Goal: Task Accomplishment & Management: Complete application form

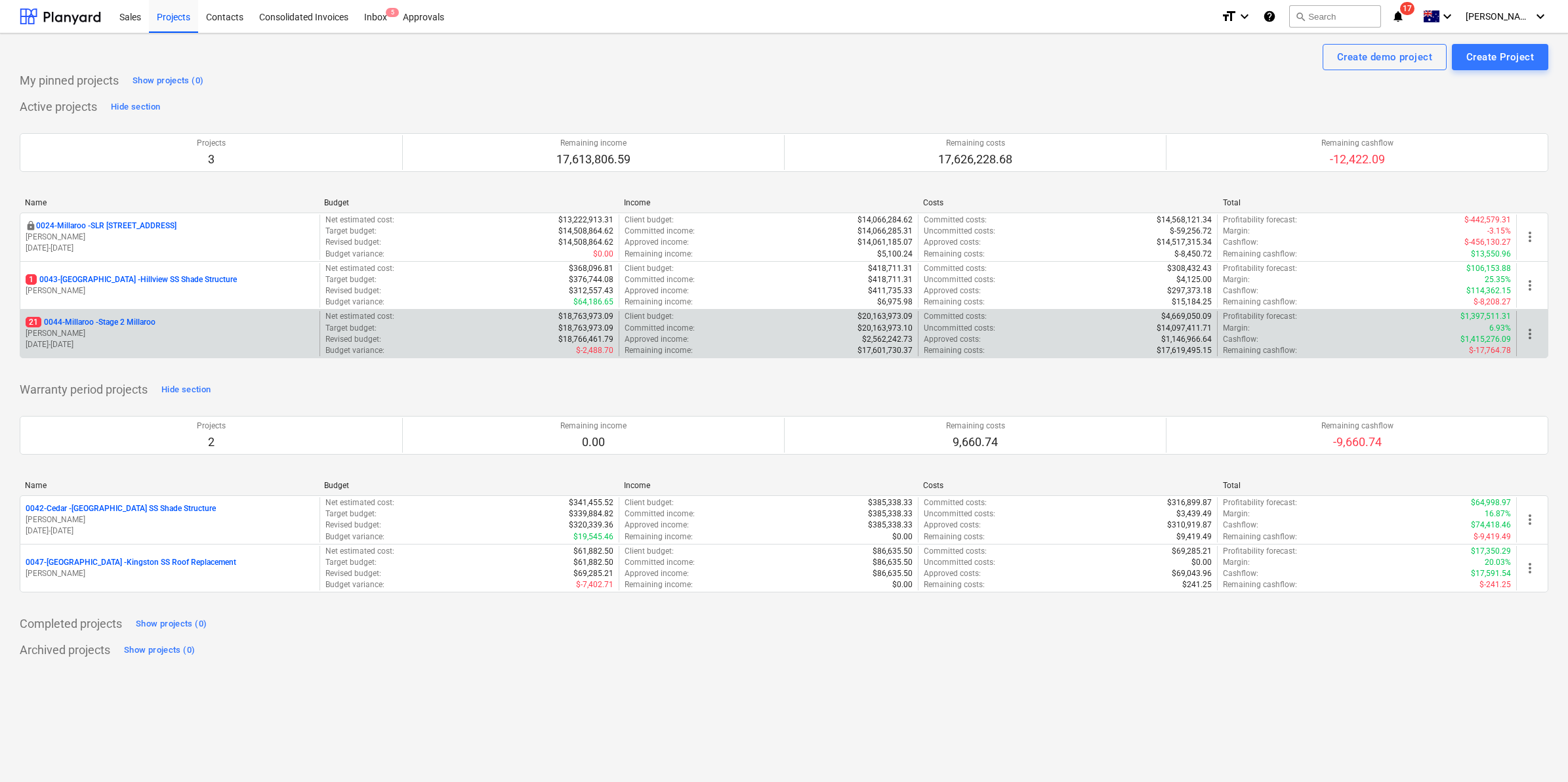
click at [135, 322] on p "21 0044-Millaroo - Stage 2 Millaroo" at bounding box center [90, 322] width 130 height 11
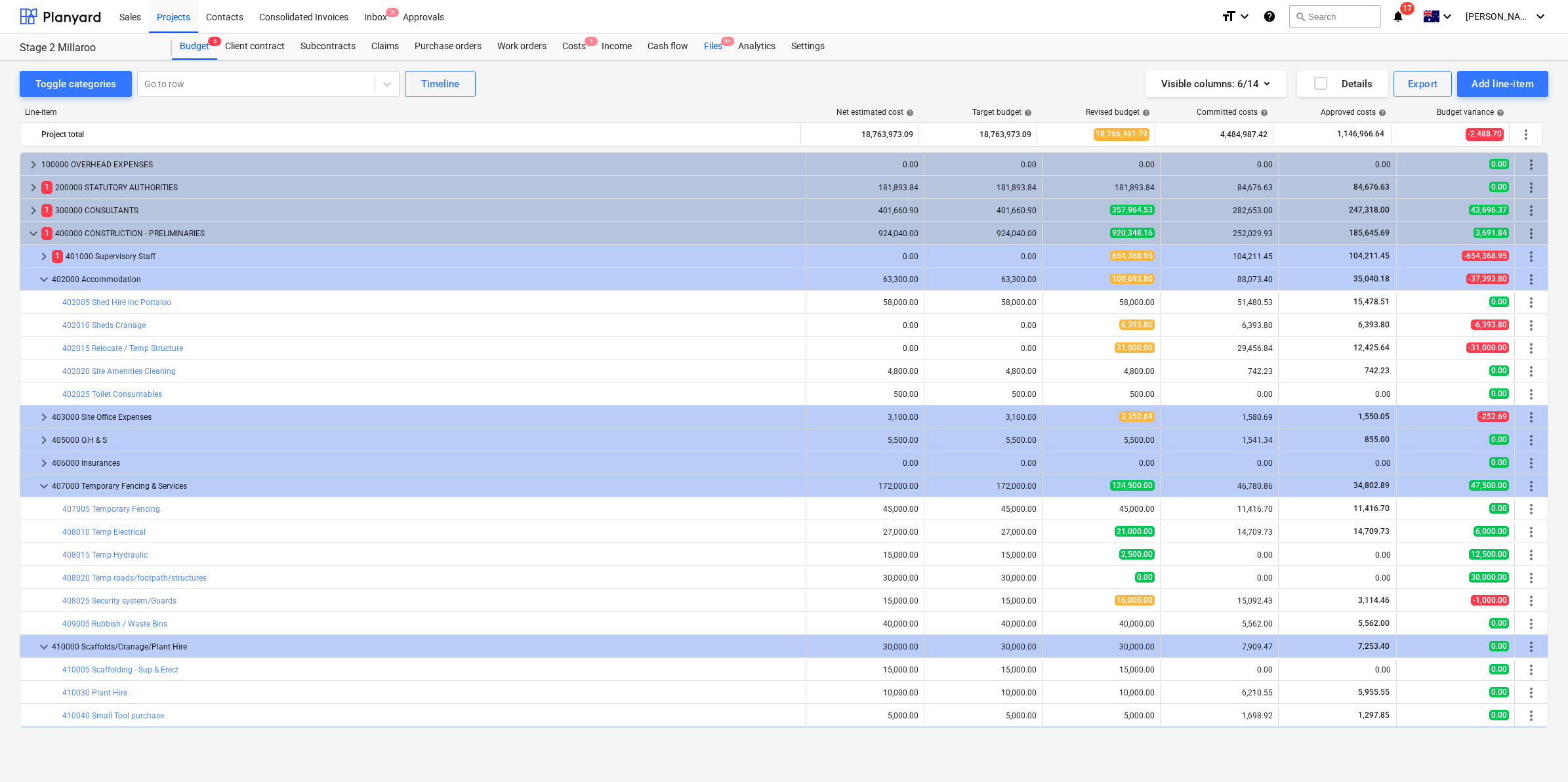
click at [713, 49] on div "Files 9+" at bounding box center [713, 47] width 34 height 26
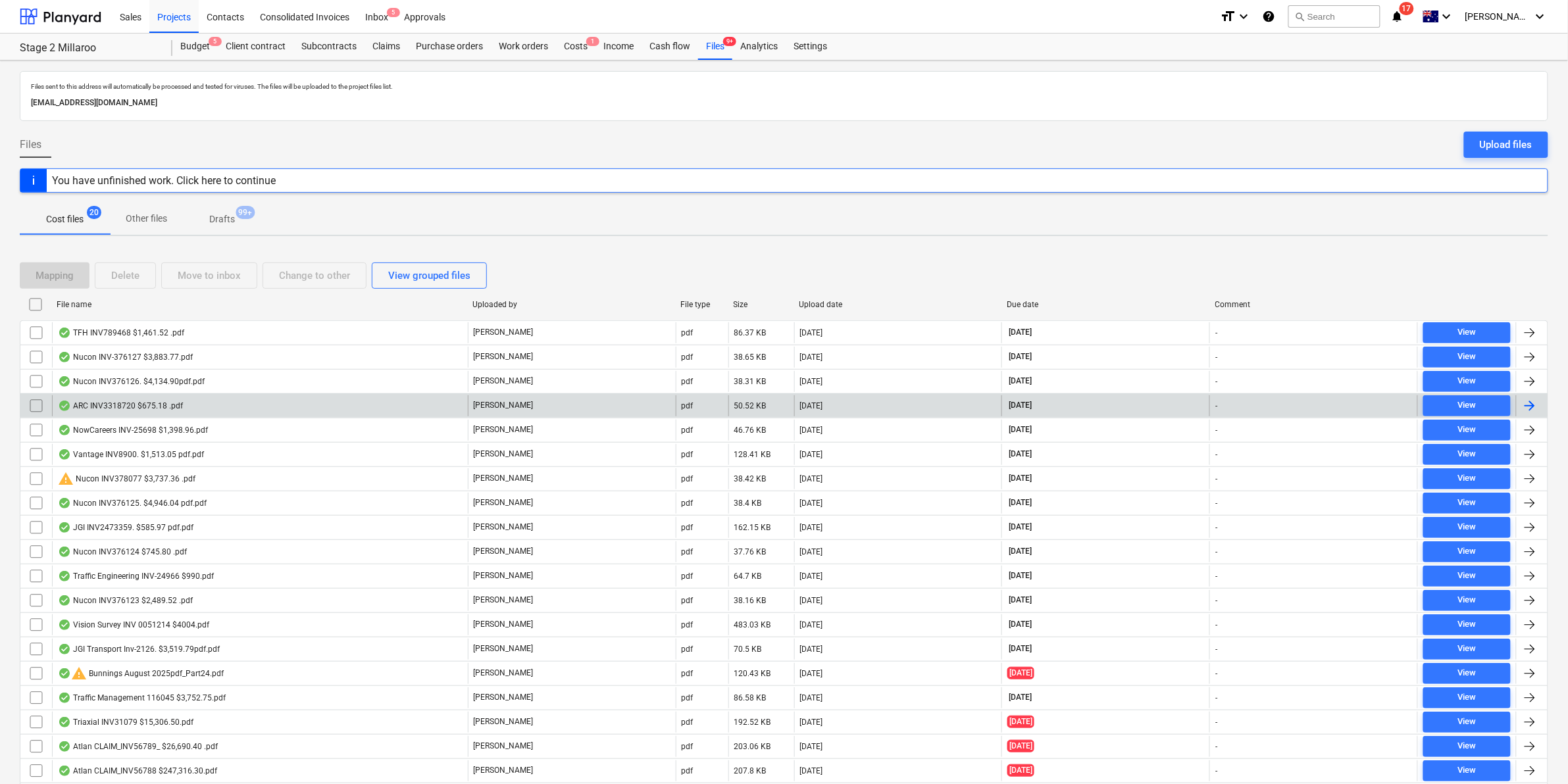
scroll to position [74, 0]
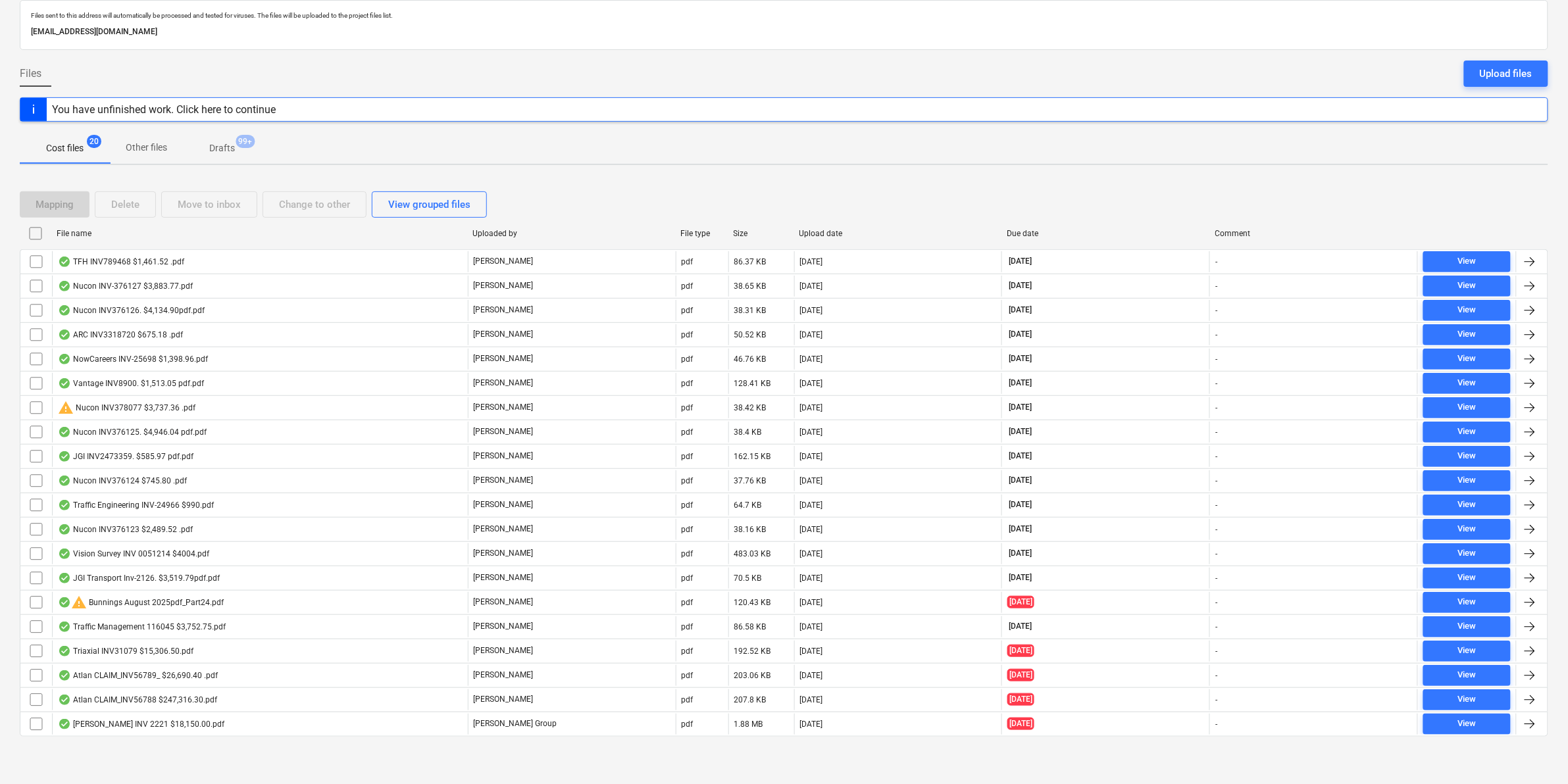
click at [169, 238] on div "File name" at bounding box center [258, 234] width 415 height 21
checkbox input "false"
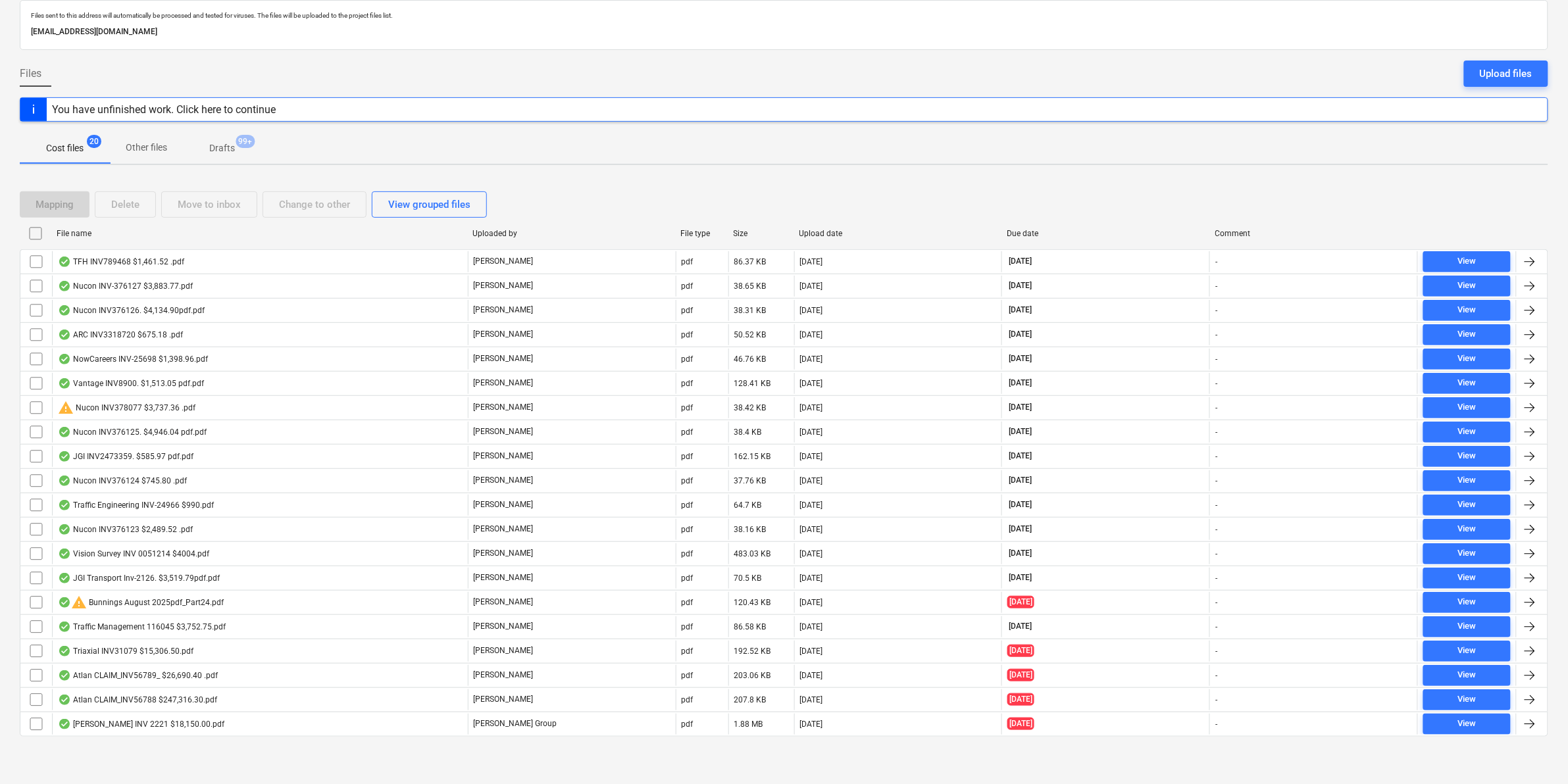
checkbox input "false"
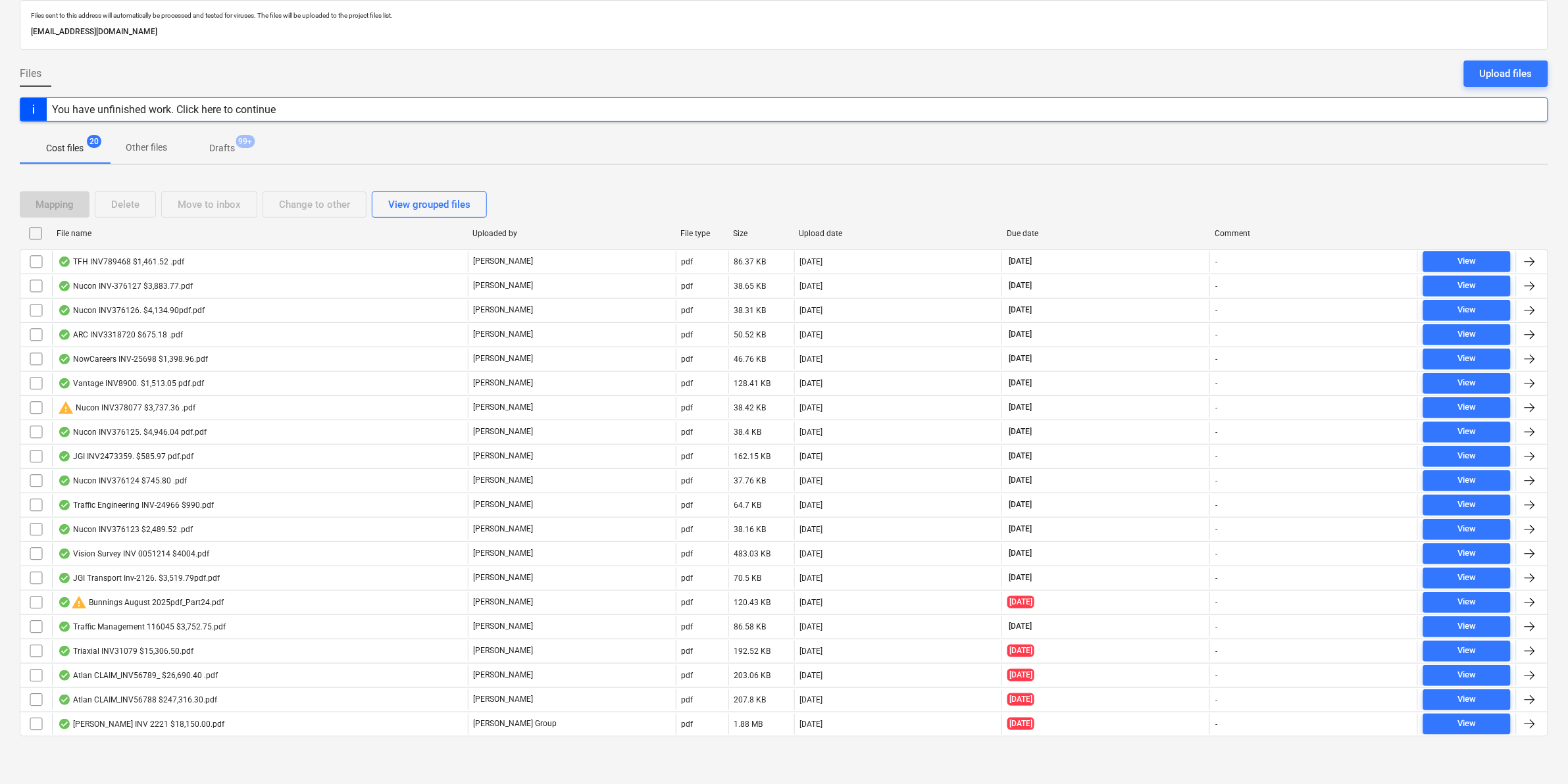
checkbox input "false"
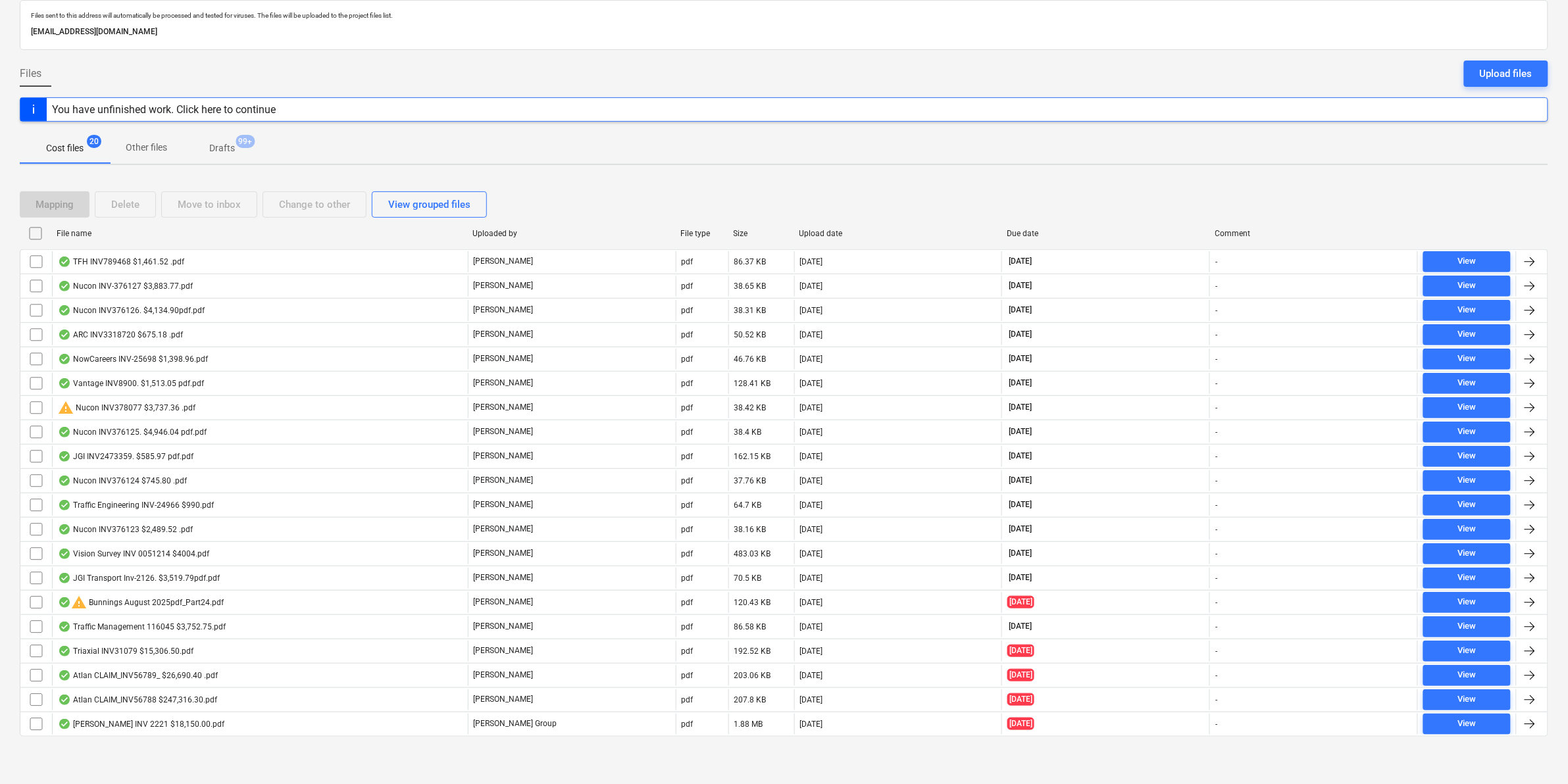
checkbox input "false"
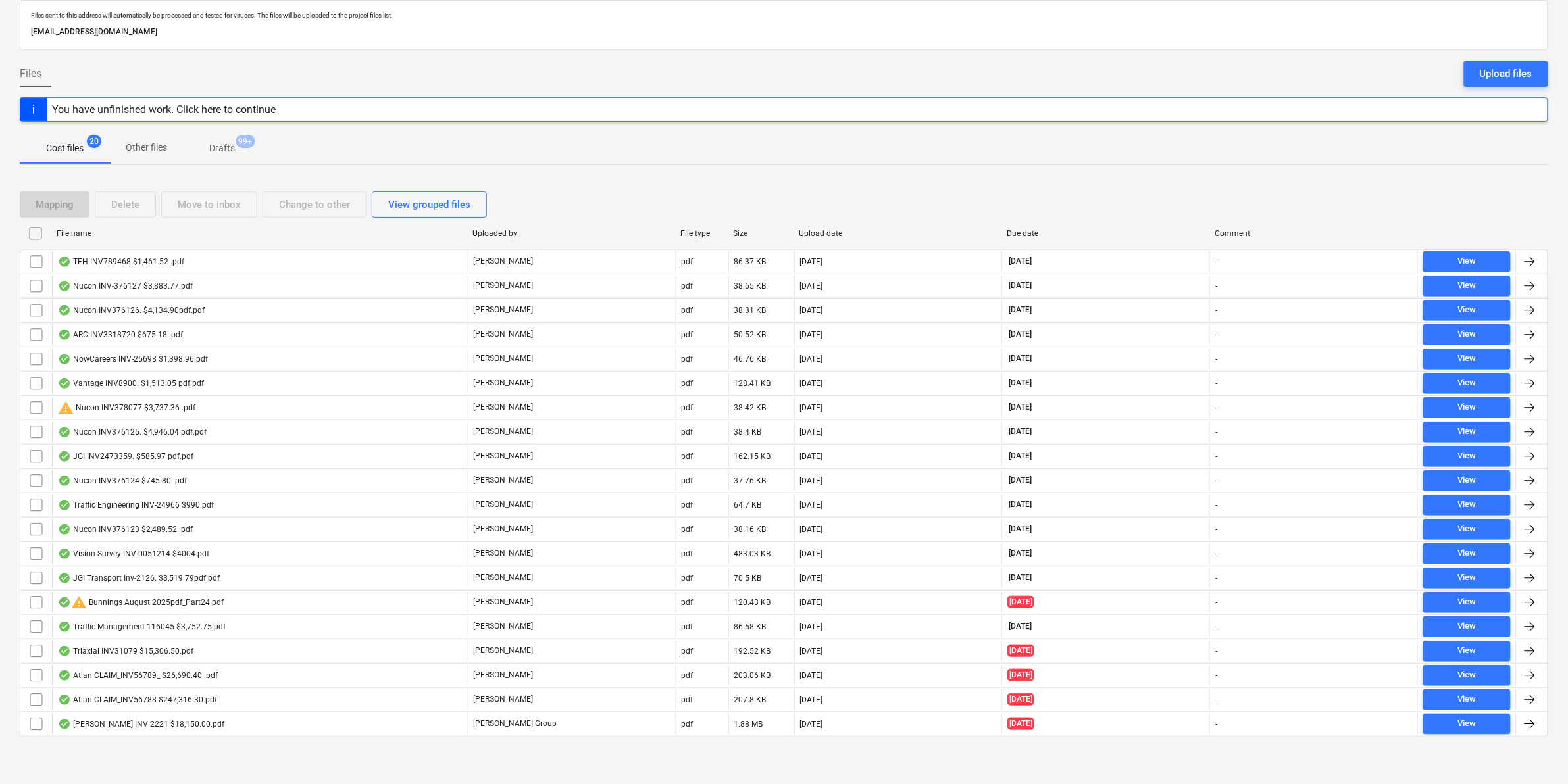
checkbox input "false"
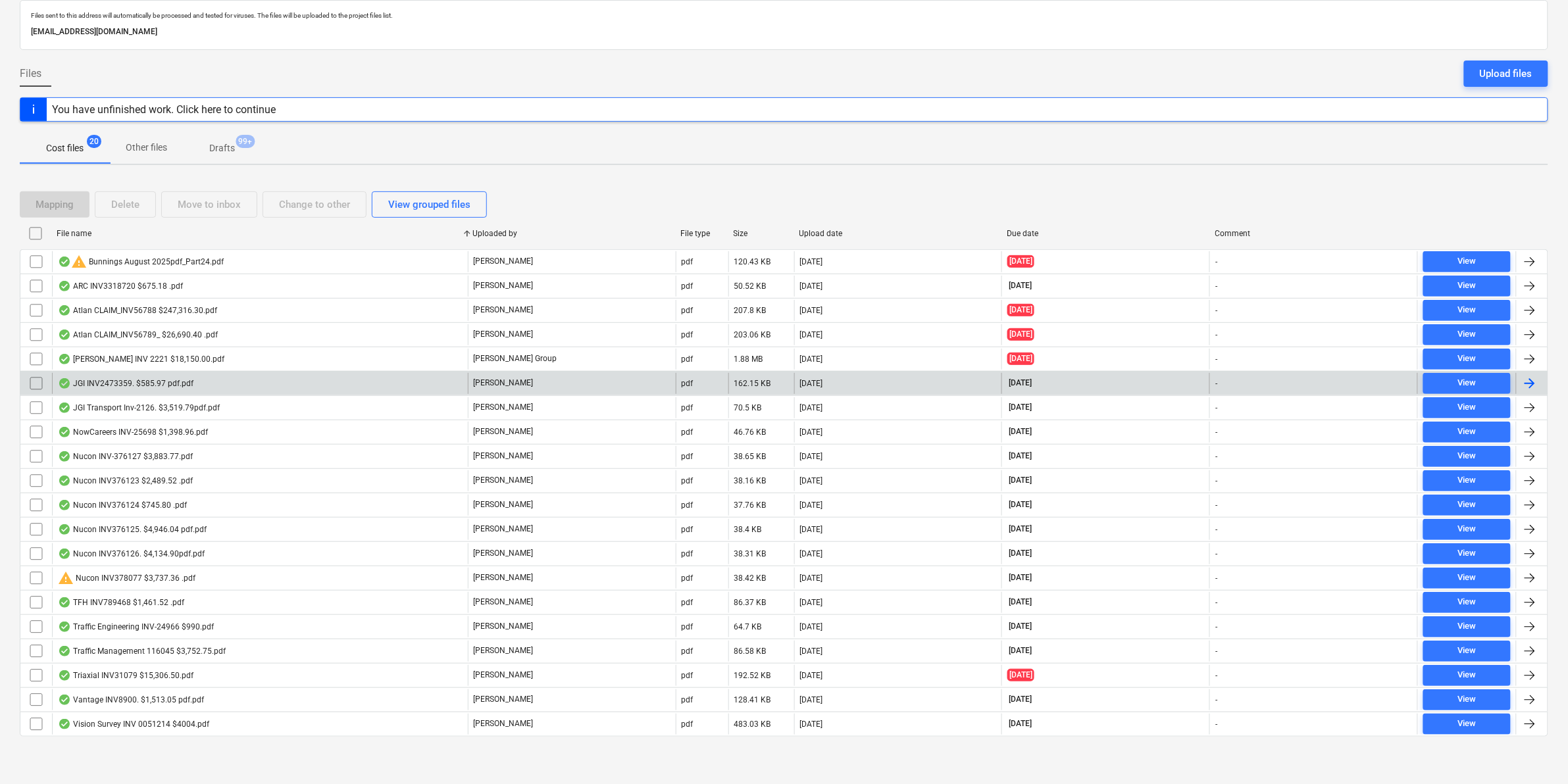
click at [199, 383] on div "JGI INV2473359. $585.97 pdf.pdf" at bounding box center [259, 383] width 415 height 21
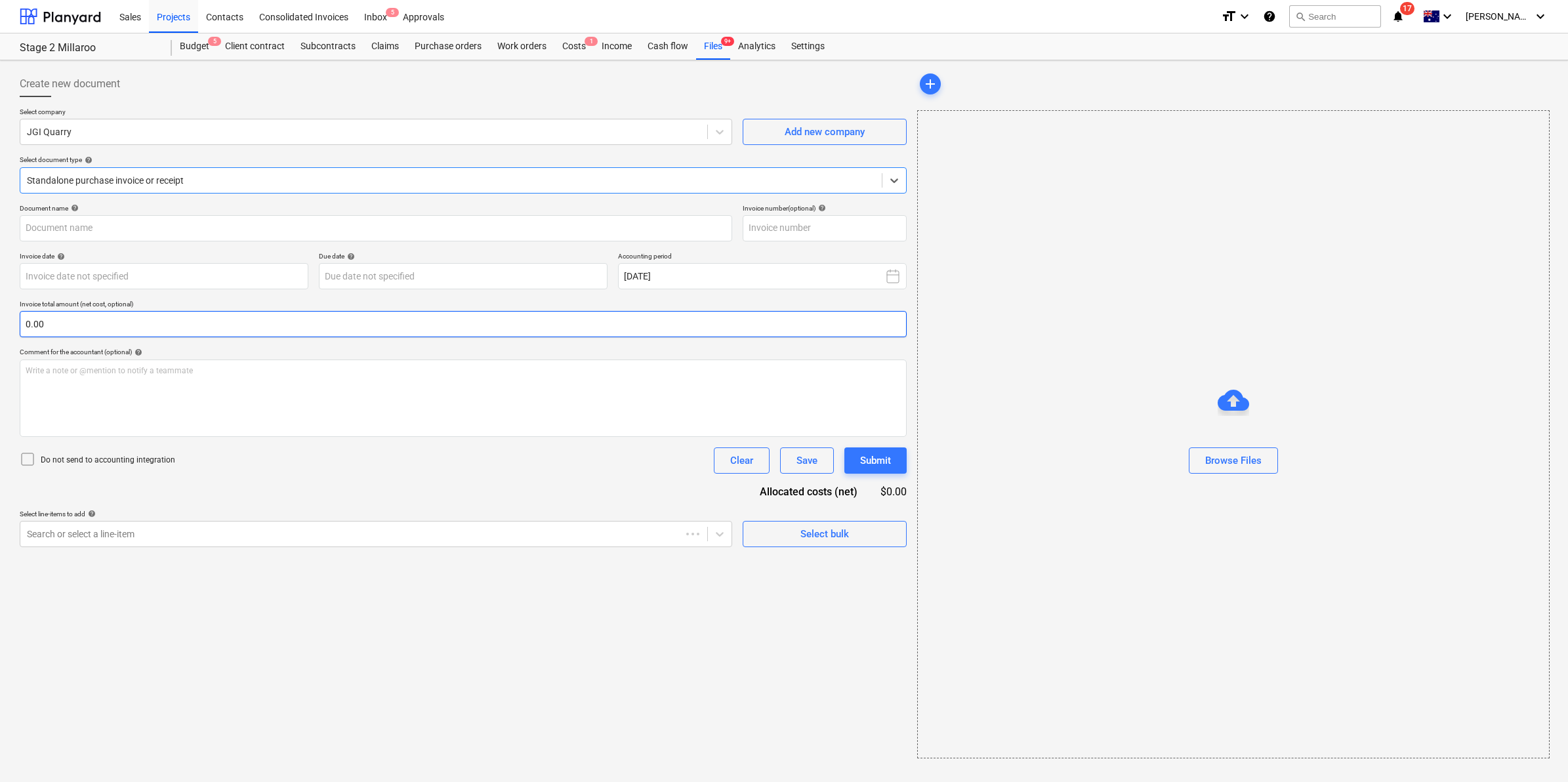
type input "2473359"
type input "[DATE]"
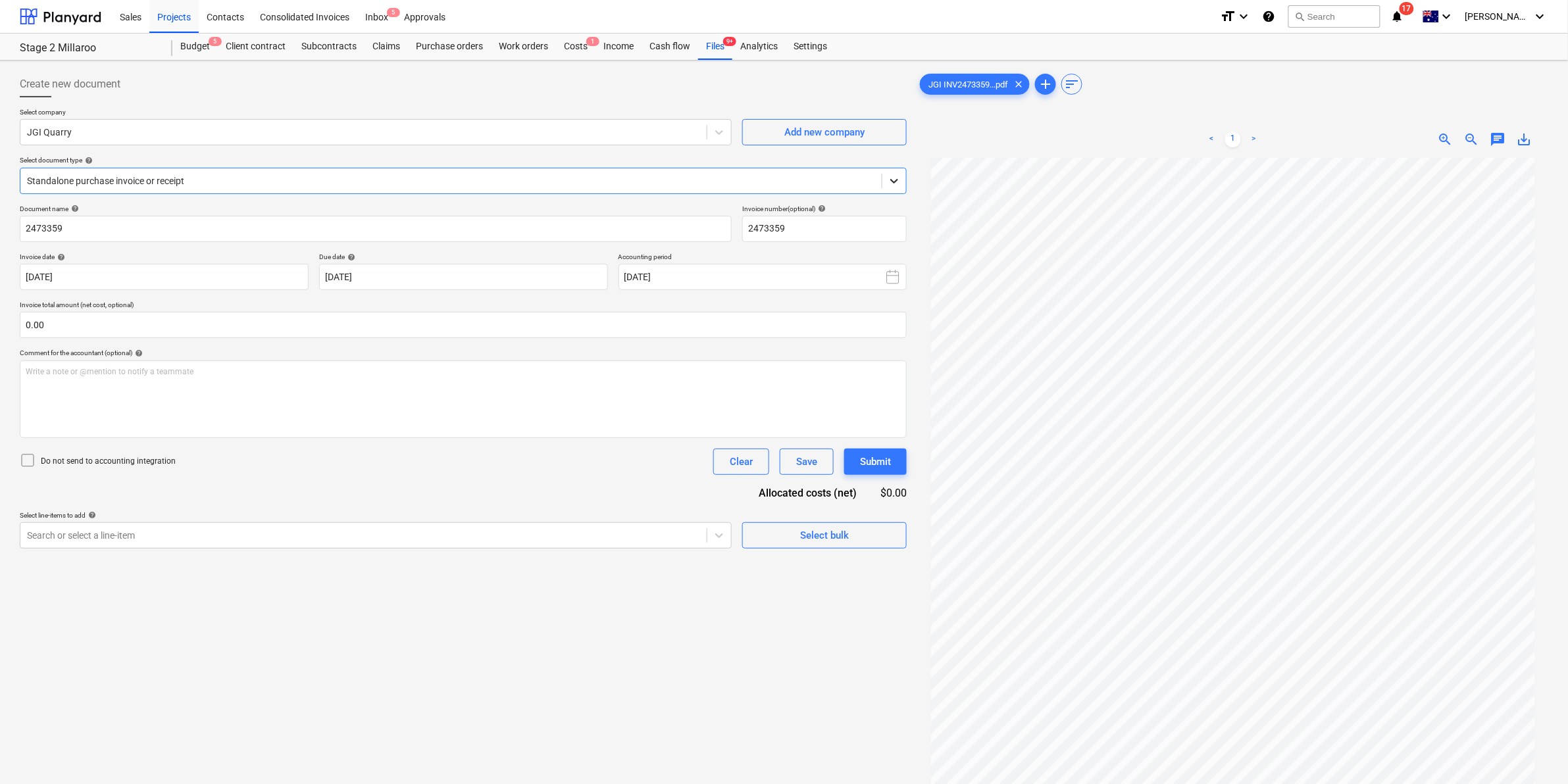
click at [892, 188] on div at bounding box center [893, 181] width 24 height 24
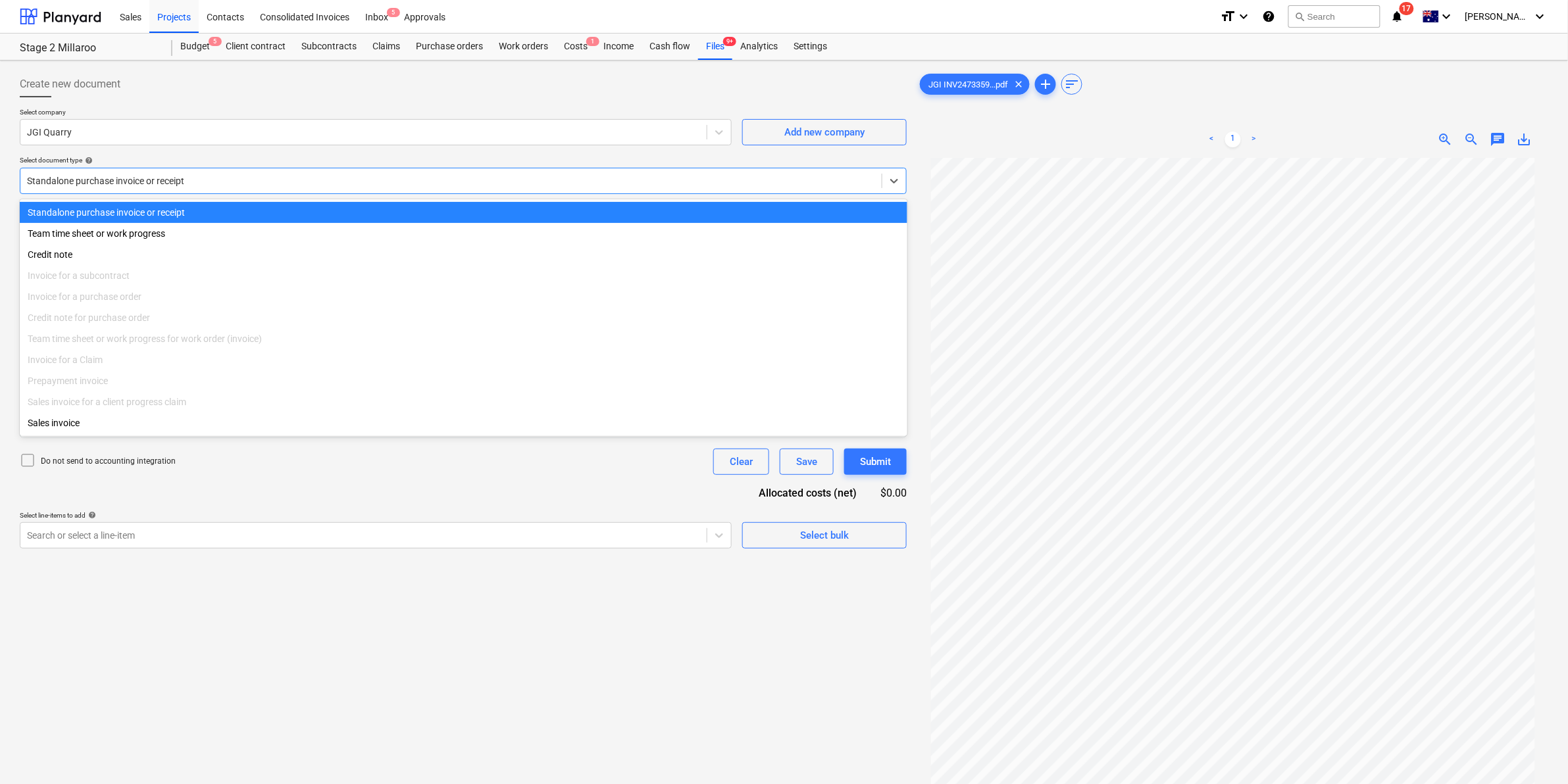
click at [510, 156] on div "Select document type help" at bounding box center [463, 160] width 887 height 8
click at [867, 182] on div at bounding box center [451, 181] width 848 height 13
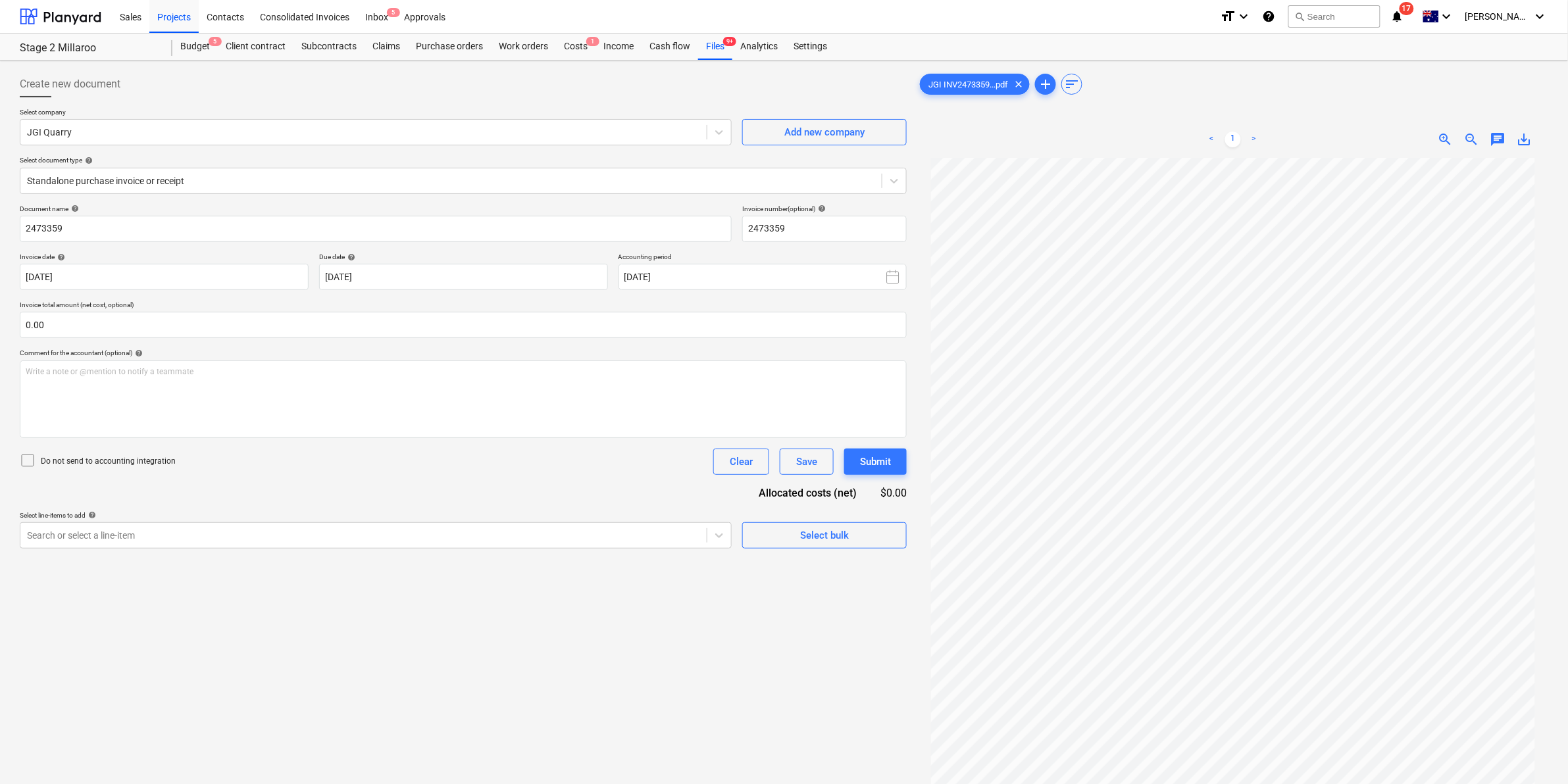
click at [508, 153] on div "Select company JGI Quarry Add new company Select document type help Standalone …" at bounding box center [463, 156] width 887 height 97
click at [800, 182] on div at bounding box center [451, 181] width 848 height 13
click at [444, 146] on div "Select company JGI Quarry Add new company Select document type help Standalone …" at bounding box center [463, 156] width 887 height 97
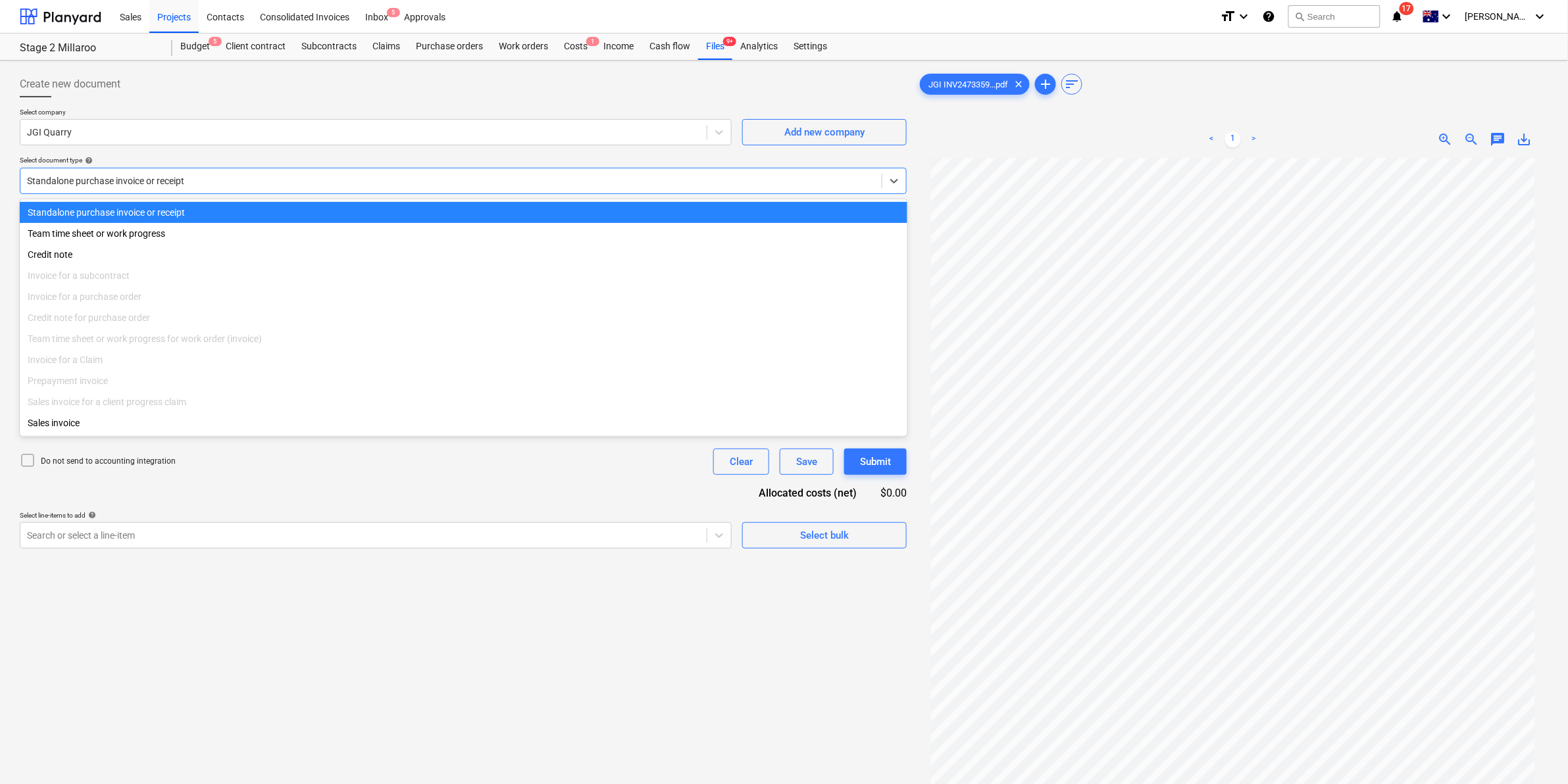
click at [451, 176] on div at bounding box center [451, 181] width 848 height 13
click at [452, 156] on div "Select document type help" at bounding box center [463, 160] width 887 height 8
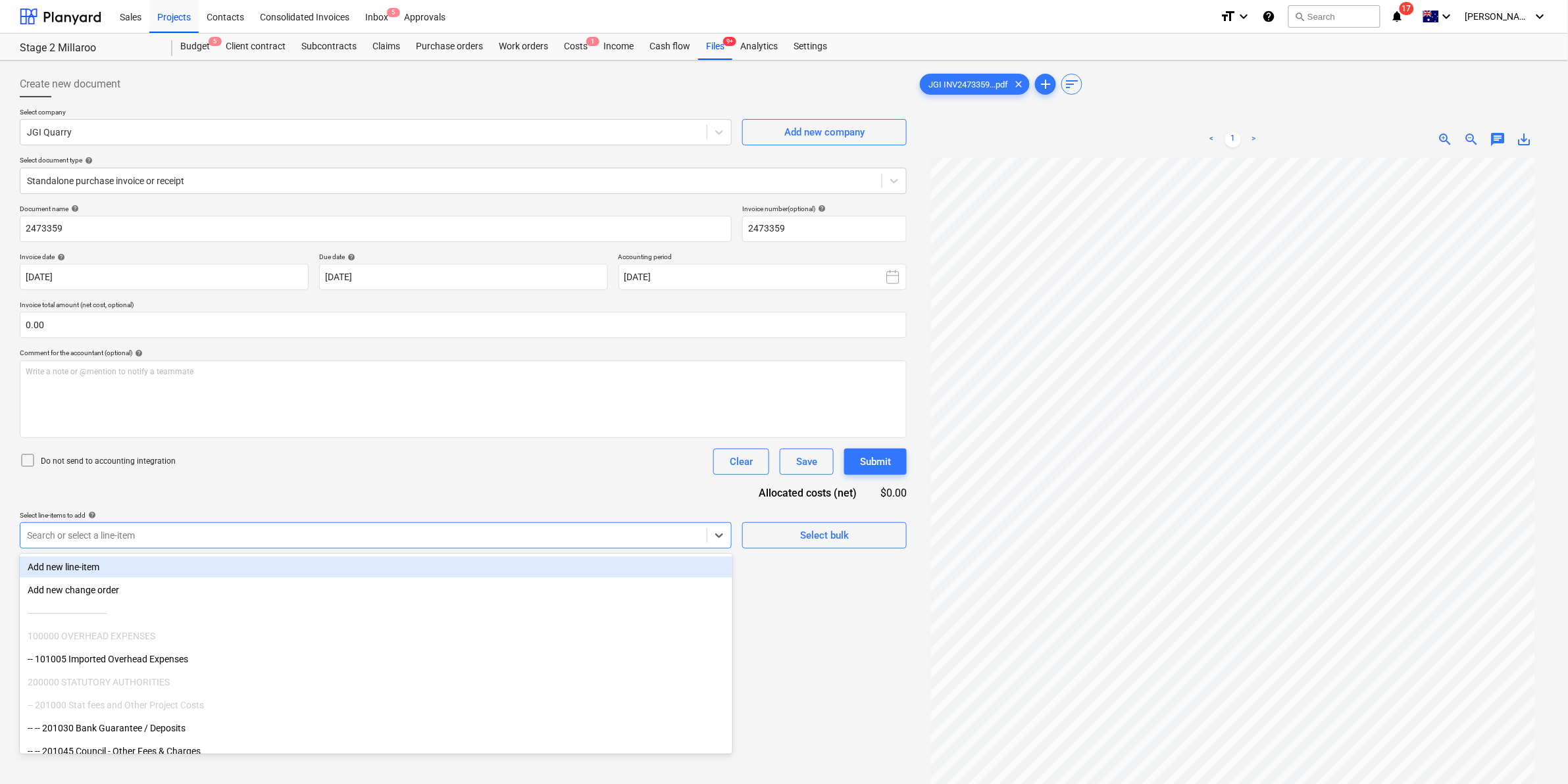
click at [603, 531] on div at bounding box center [364, 536] width 673 height 13
type input "temp"
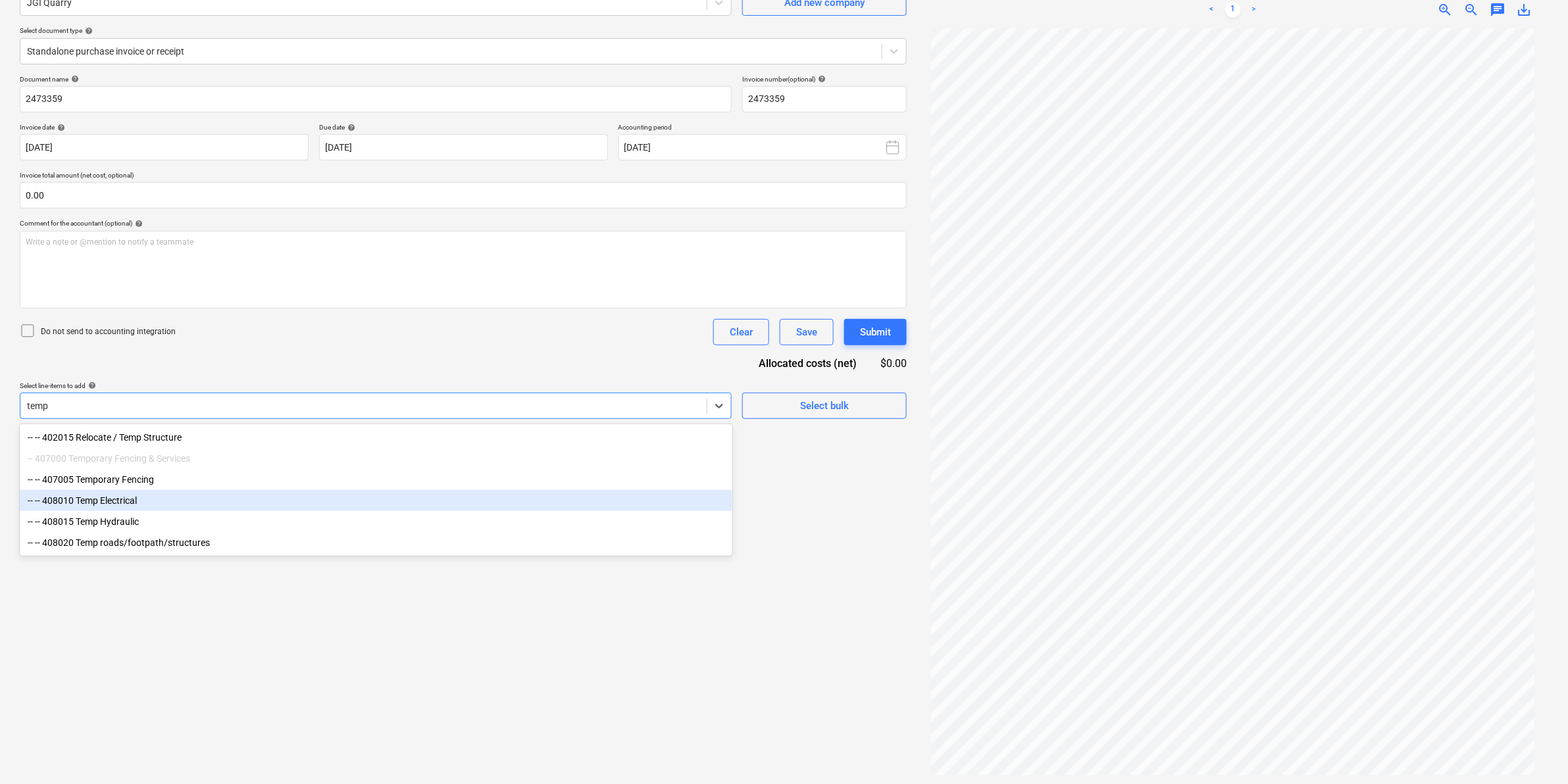
scroll to position [132, 0]
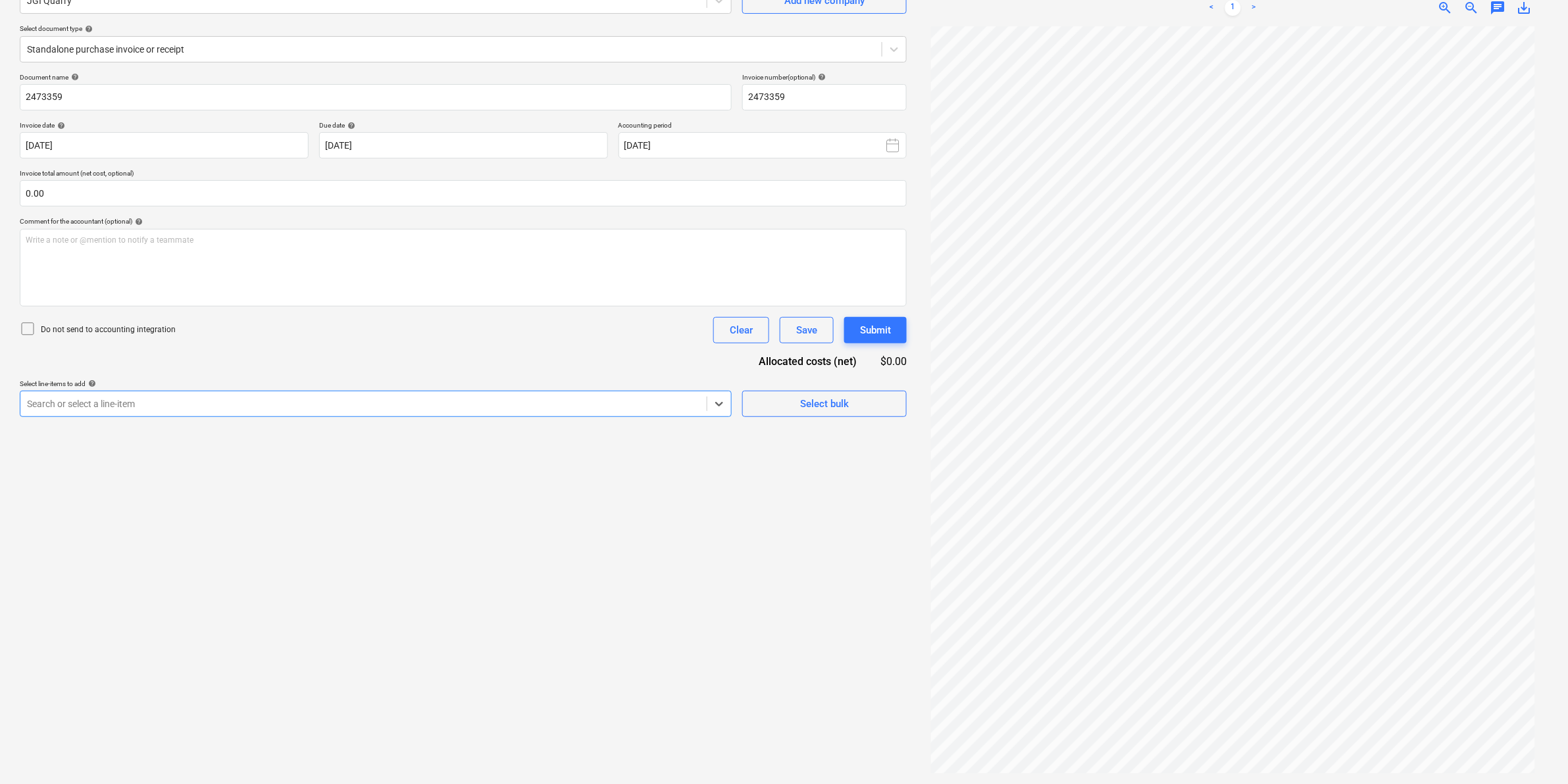
drag, startPoint x: 183, startPoint y: 399, endPoint x: 44, endPoint y: 396, distance: 139.0
click at [41, 396] on div "Search or select a line-item" at bounding box center [364, 404] width 686 height 18
click at [359, 425] on div "Create new document Select company JGI Quarry Add new company Select document t…" at bounding box center [463, 356] width 898 height 845
click at [350, 408] on div at bounding box center [364, 404] width 673 height 13
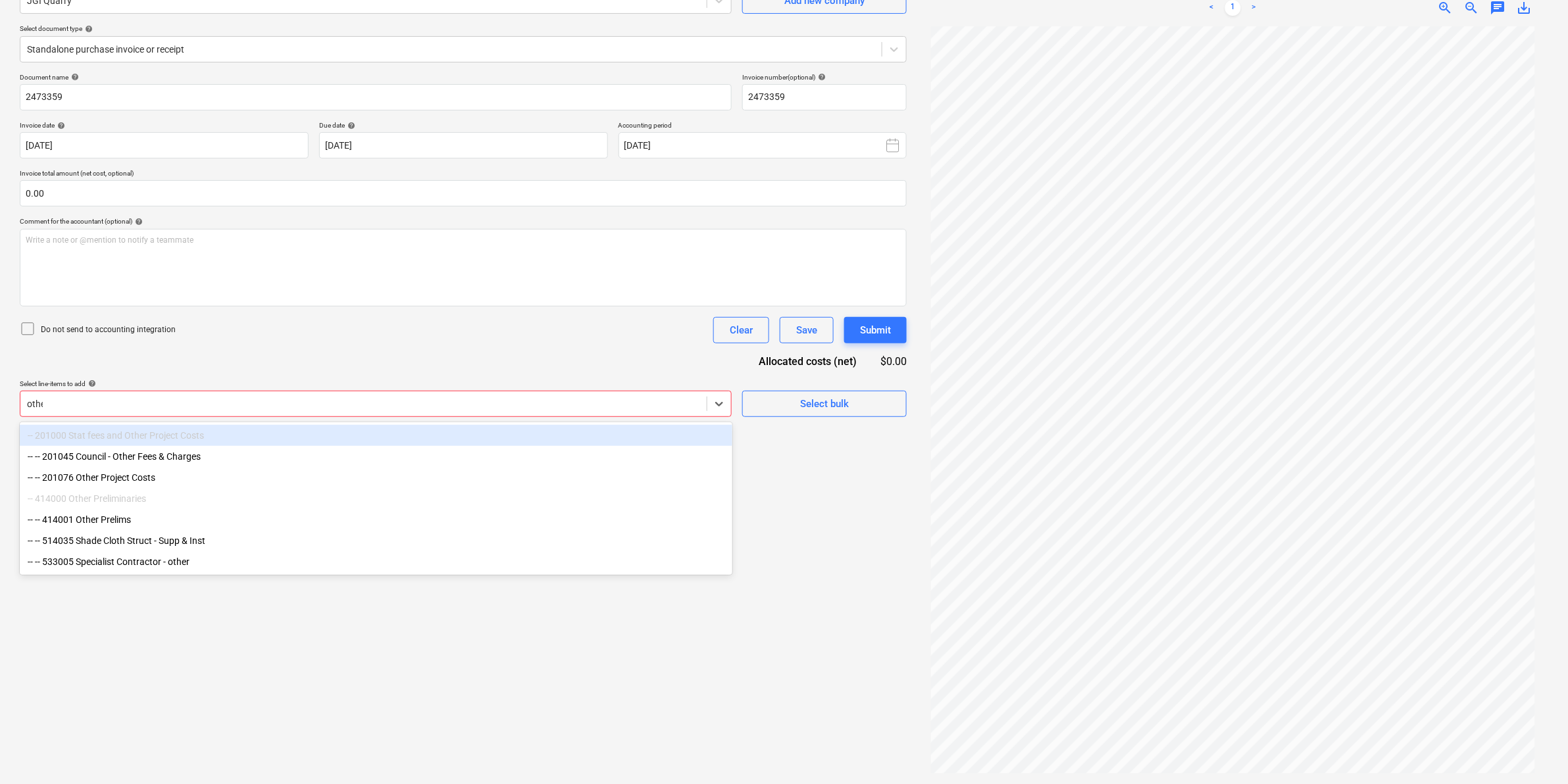
type input "other"
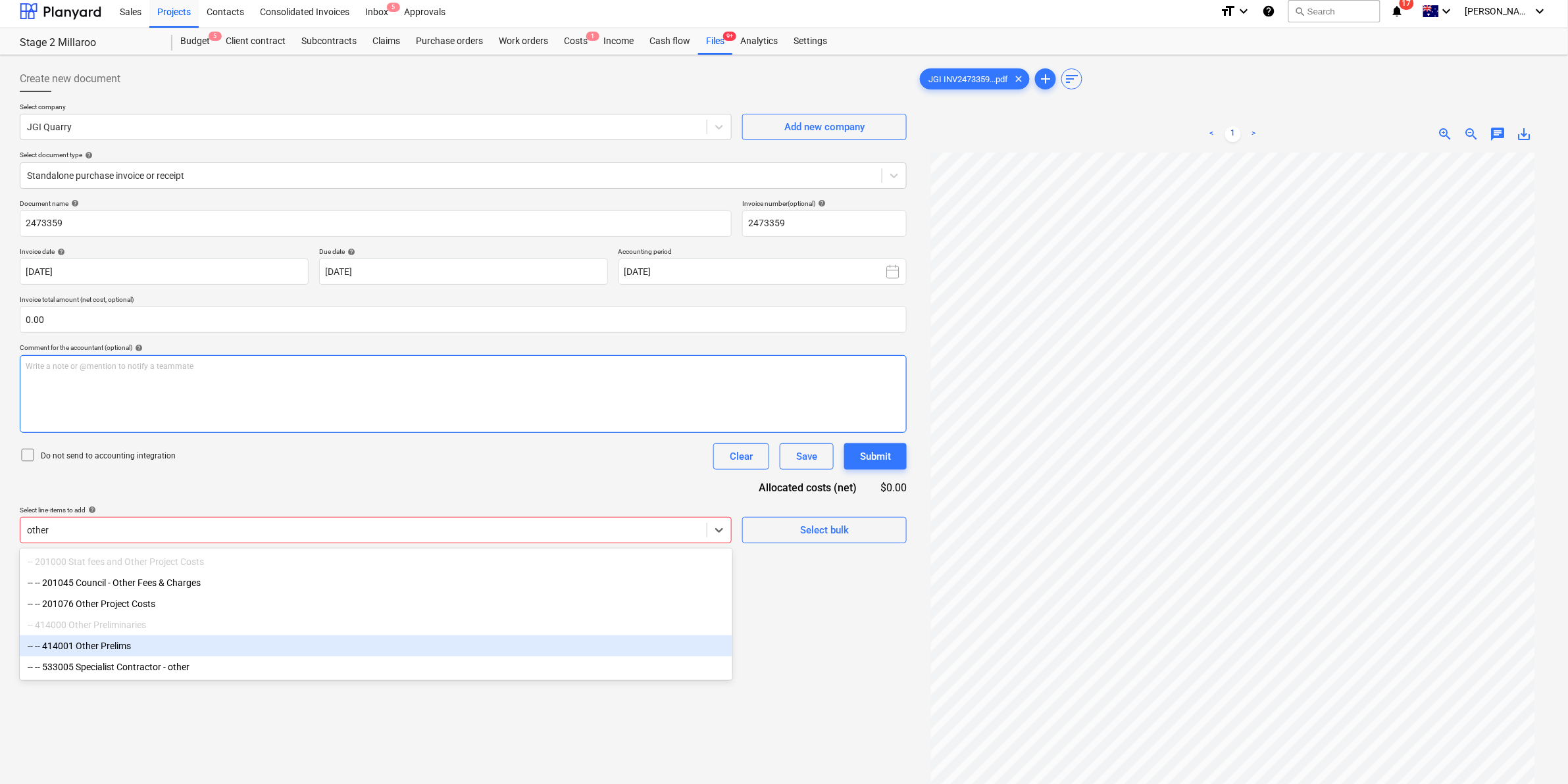
scroll to position [0, 0]
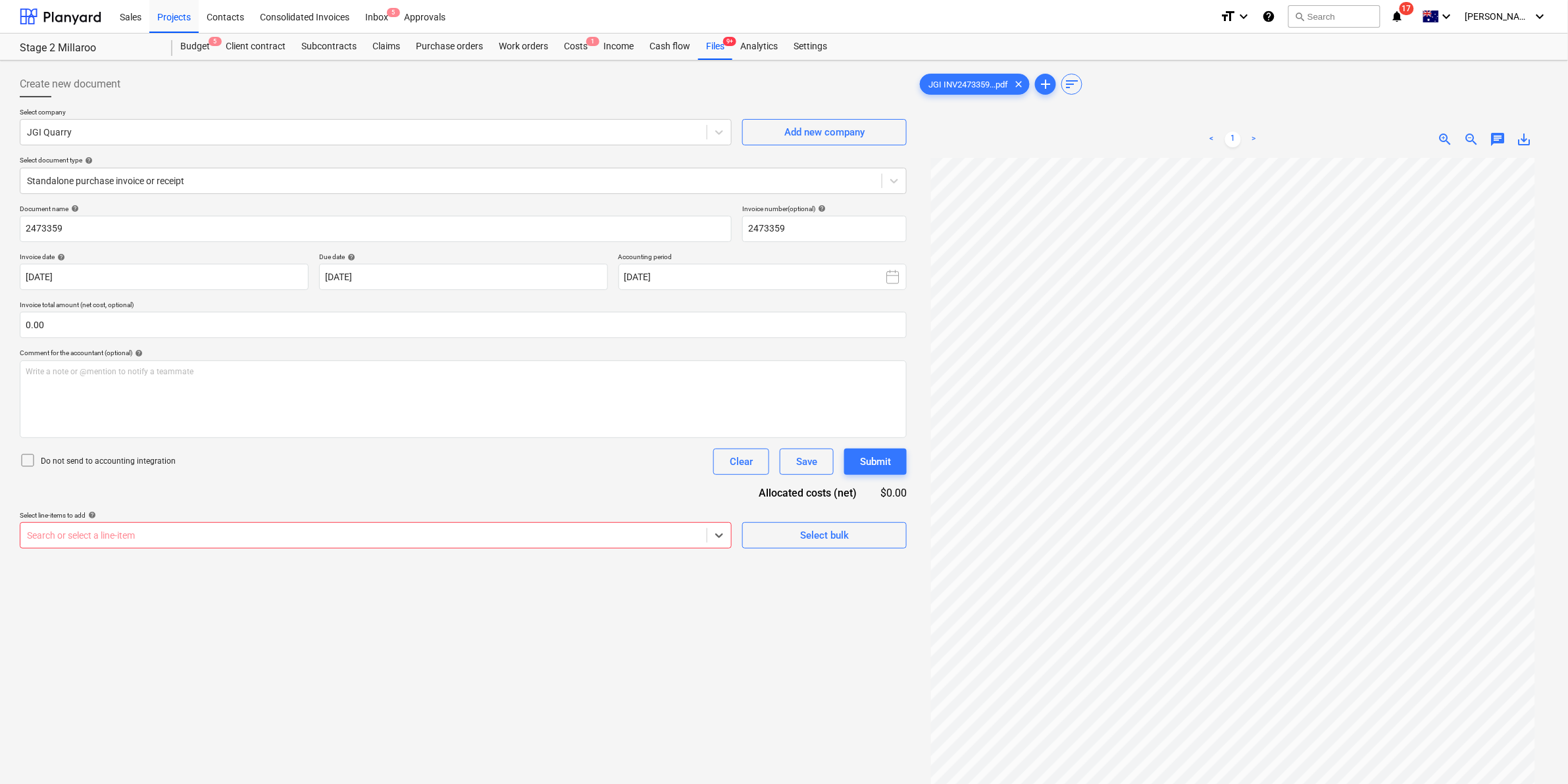
drag, startPoint x: 402, startPoint y: 528, endPoint x: 110, endPoint y: 531, distance: 292.0
click at [114, 531] on div "Search or select a line-item" at bounding box center [364, 536] width 686 height 18
click at [112, 531] on div at bounding box center [364, 536] width 673 height 13
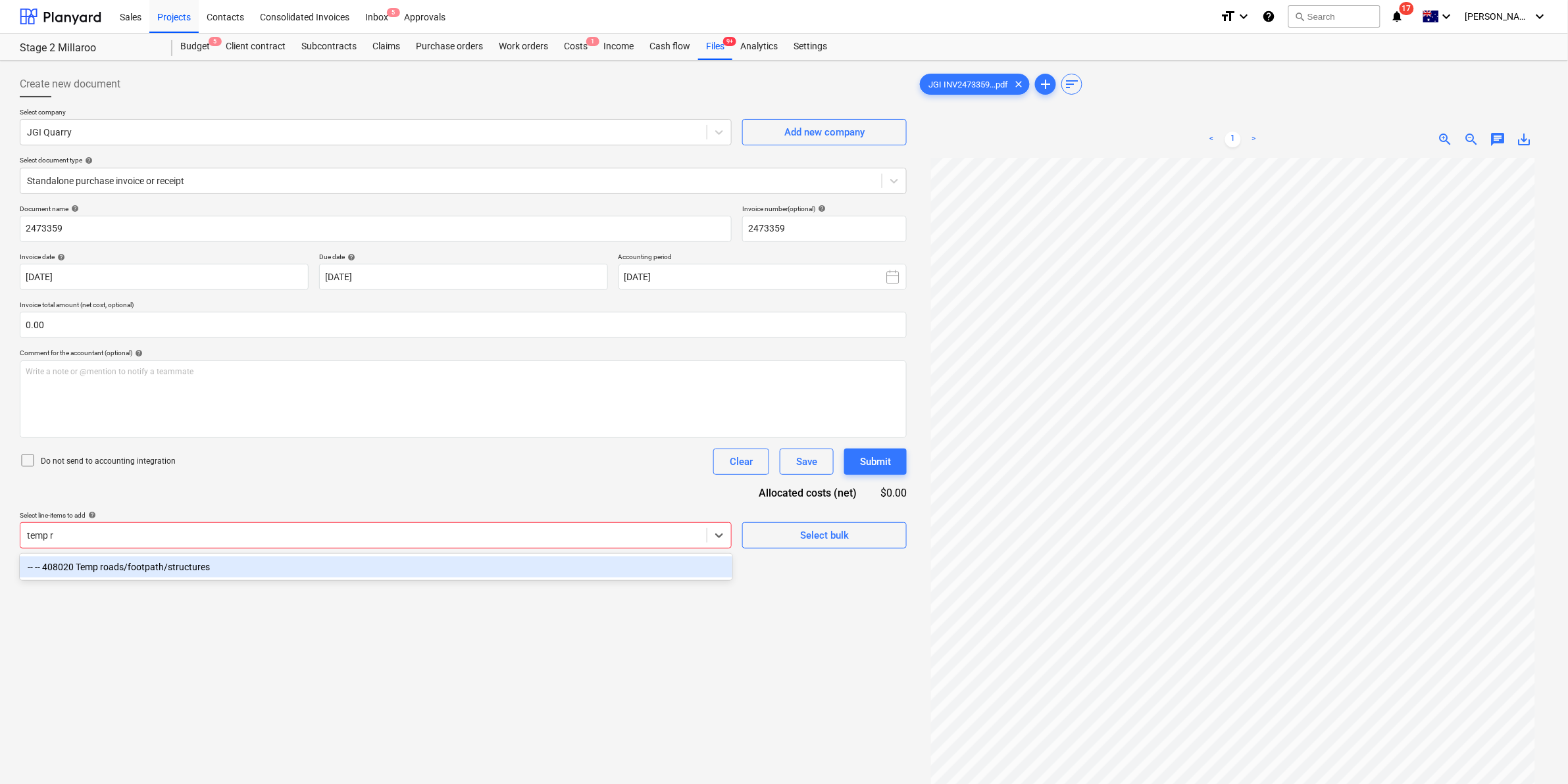
type input "temp ro"
click at [109, 570] on div "-- -- 408020 Temp roads/footpath/structures" at bounding box center [376, 568] width 712 height 21
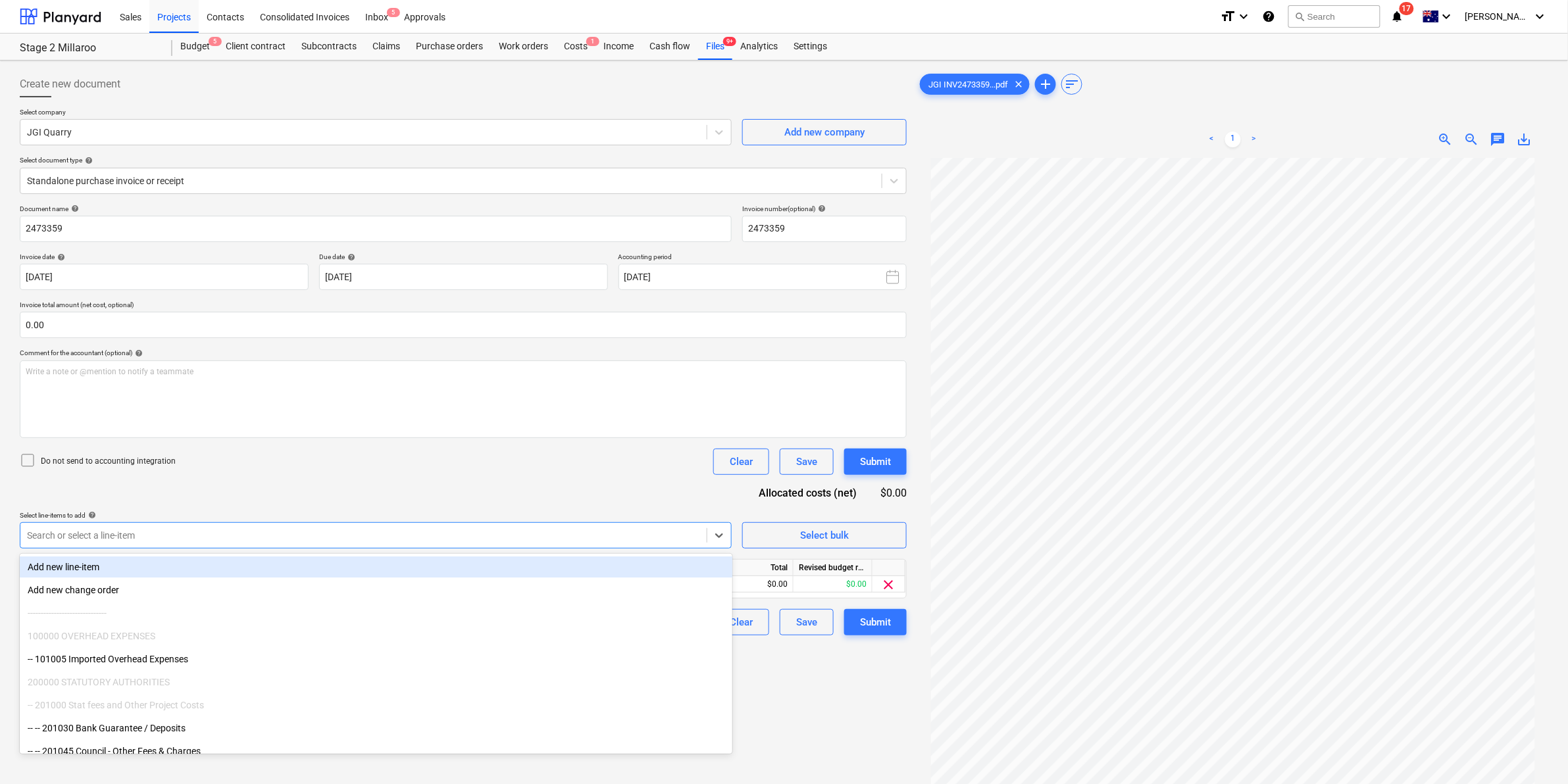
click at [290, 479] on div "Document name help 2473359 Invoice number (optional) help 2473359 Invoice date …" at bounding box center [463, 420] width 887 height 431
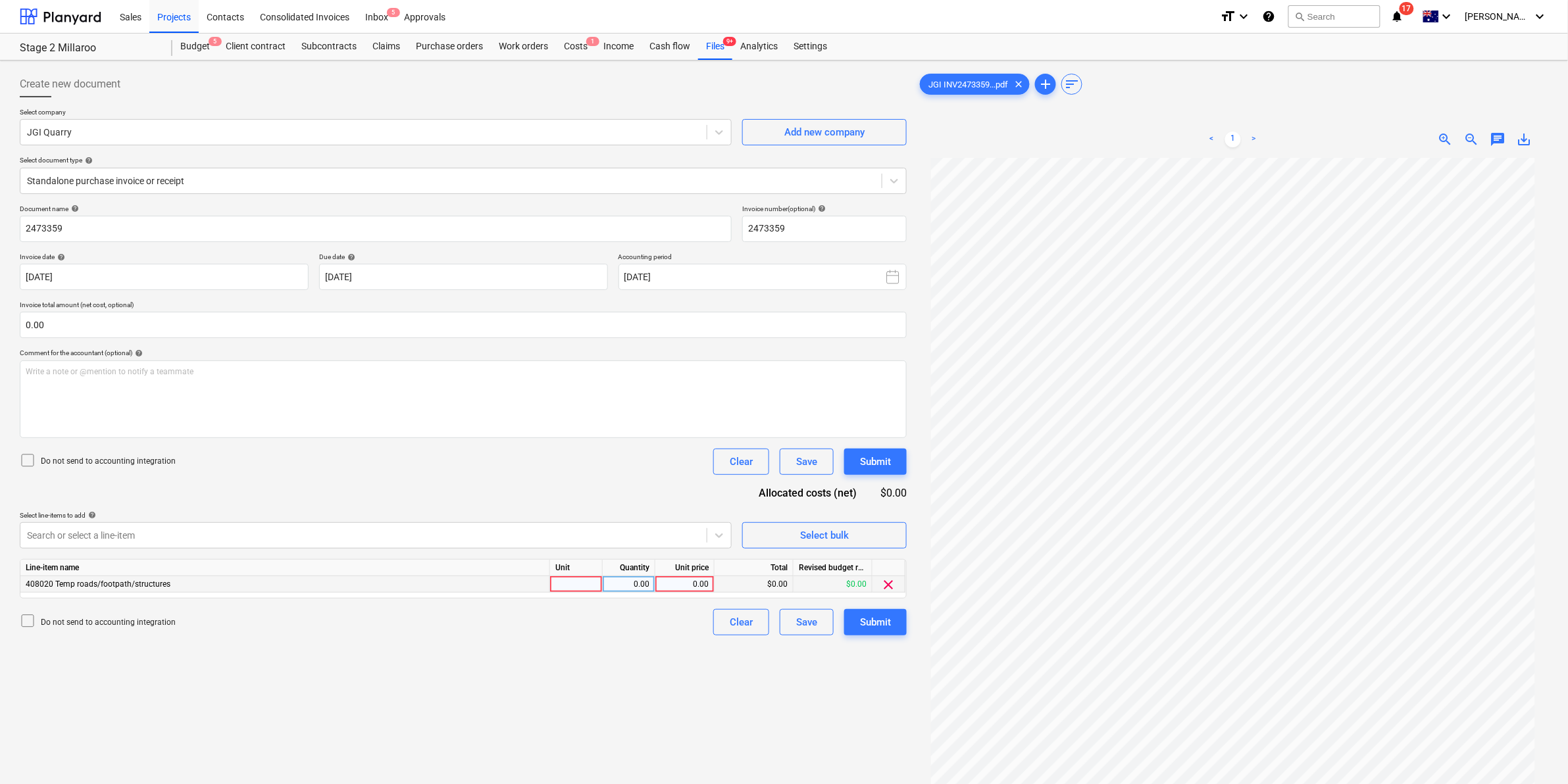
click at [574, 579] on div at bounding box center [577, 585] width 53 height 16
click at [541, 457] on div "Do not send to accounting integration Clear Save Submit" at bounding box center [463, 462] width 887 height 26
click at [579, 581] on div at bounding box center [577, 585] width 53 height 16
type input "item"
type input "532.7"
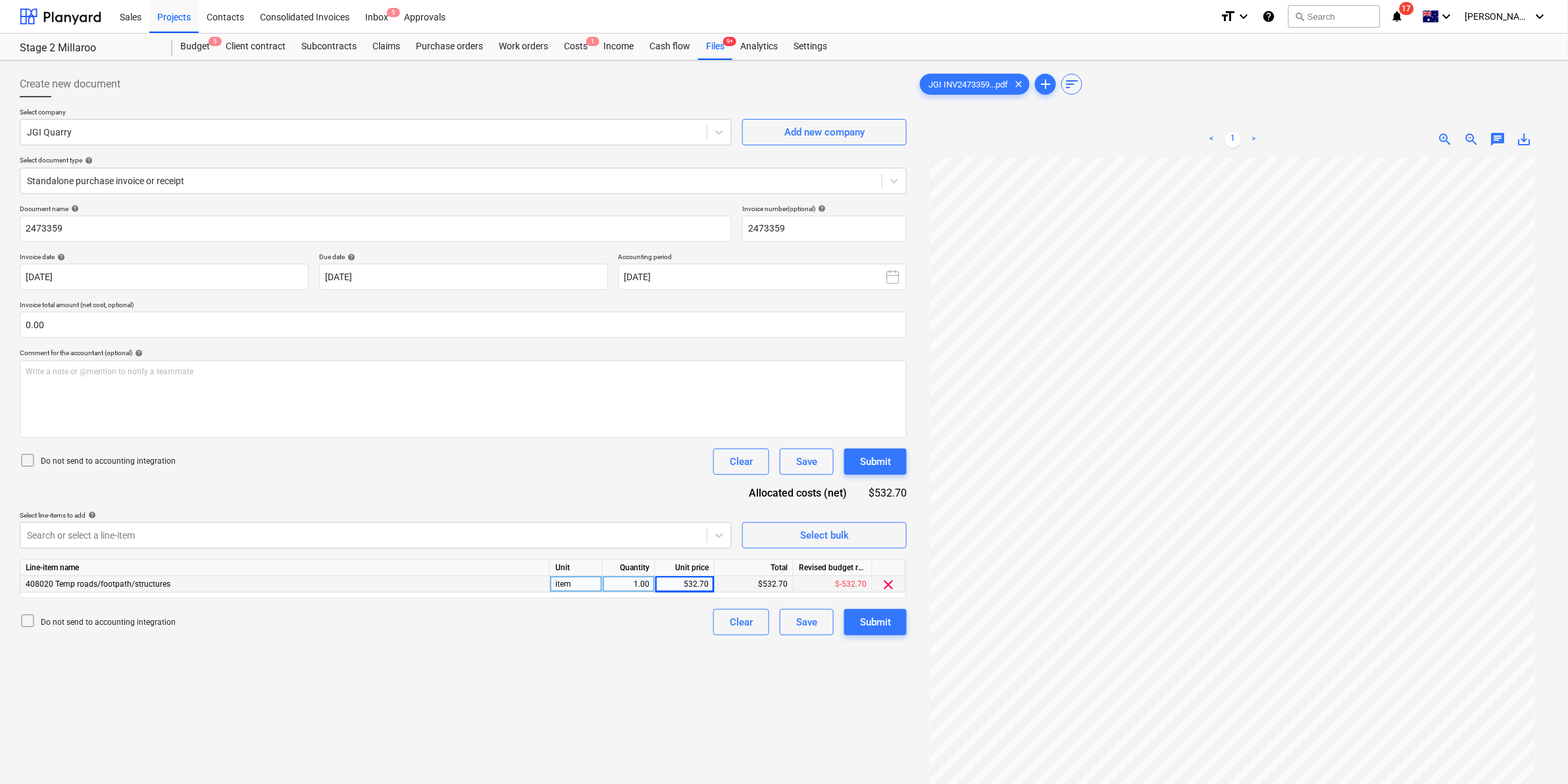
click at [564, 464] on div "Do not send to accounting integration Clear Save Submit" at bounding box center [463, 462] width 887 height 26
click at [885, 625] on div "Submit" at bounding box center [875, 622] width 31 height 17
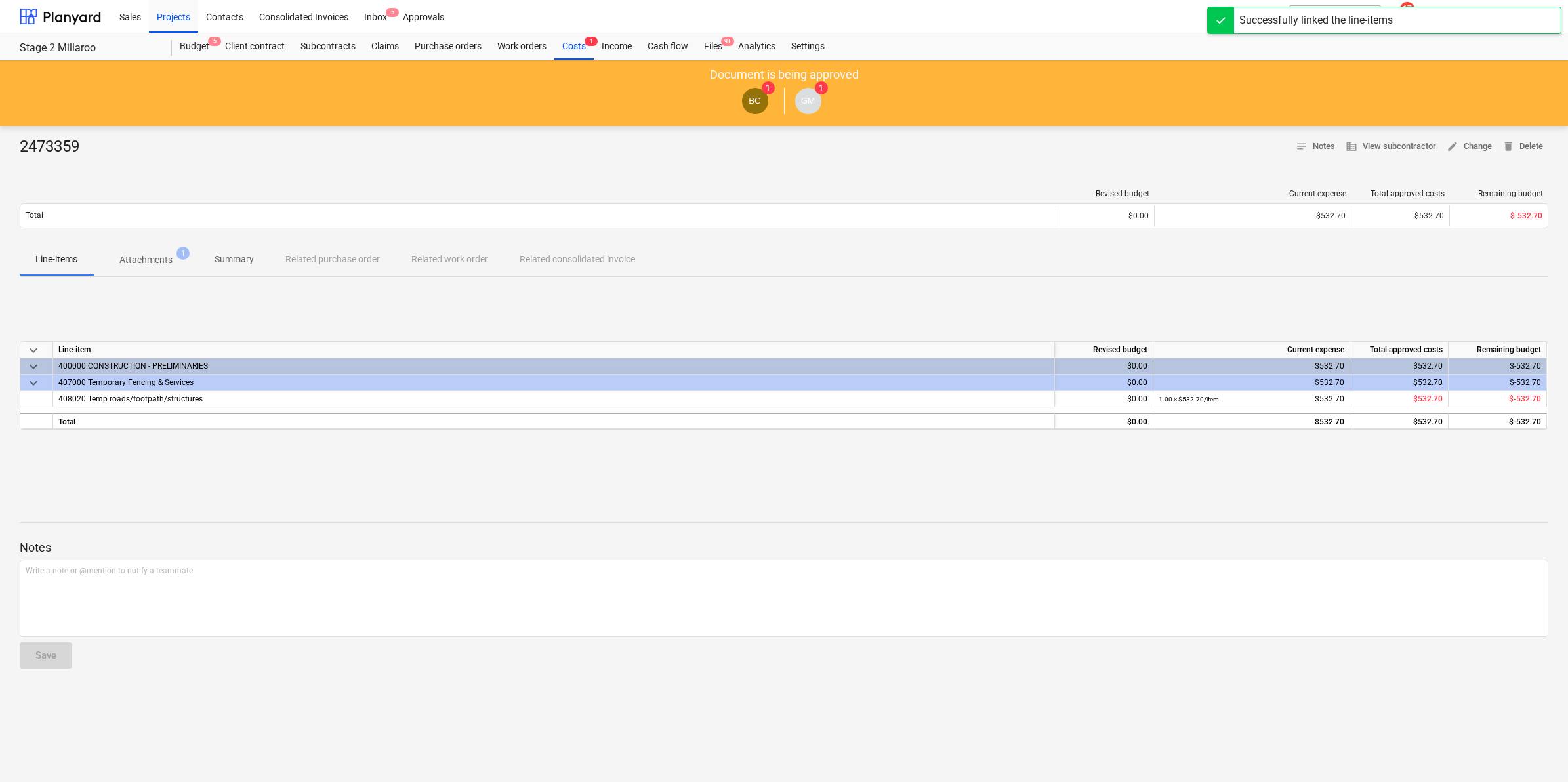
click at [1081, 21] on div "Sales Projects Contacts Consolidated Invoices Inbox 5 Approvals" at bounding box center [661, 16] width 1099 height 33
click at [1149, 11] on div "Sales Projects Contacts Consolidated Invoices Inbox 5 Approvals" at bounding box center [661, 16] width 1099 height 33
click at [431, 41] on div "Purchase orders" at bounding box center [448, 47] width 83 height 26
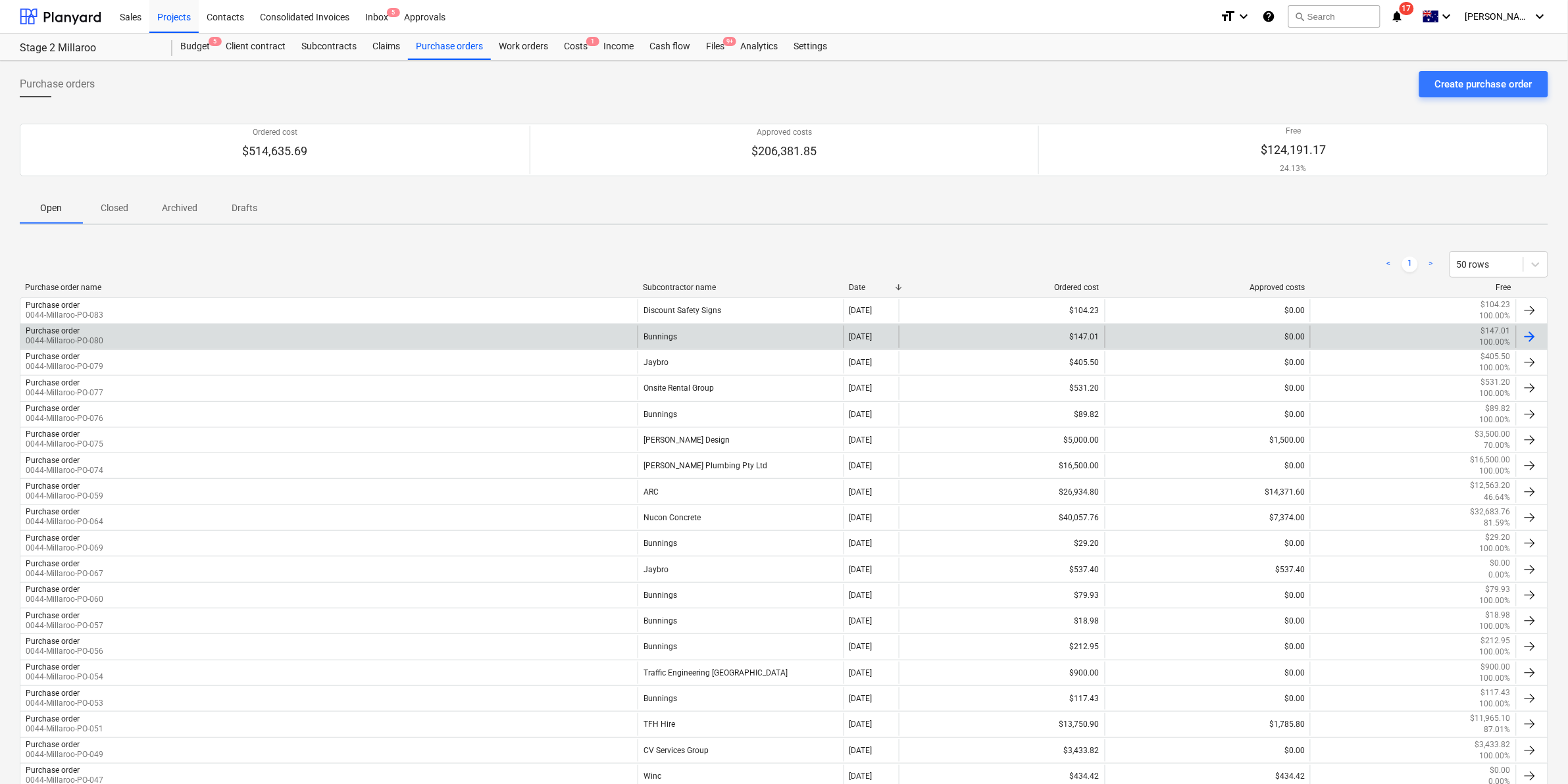
click at [551, 333] on div "Purchase order 0044-Millaroo-PO-080" at bounding box center [329, 336] width 617 height 22
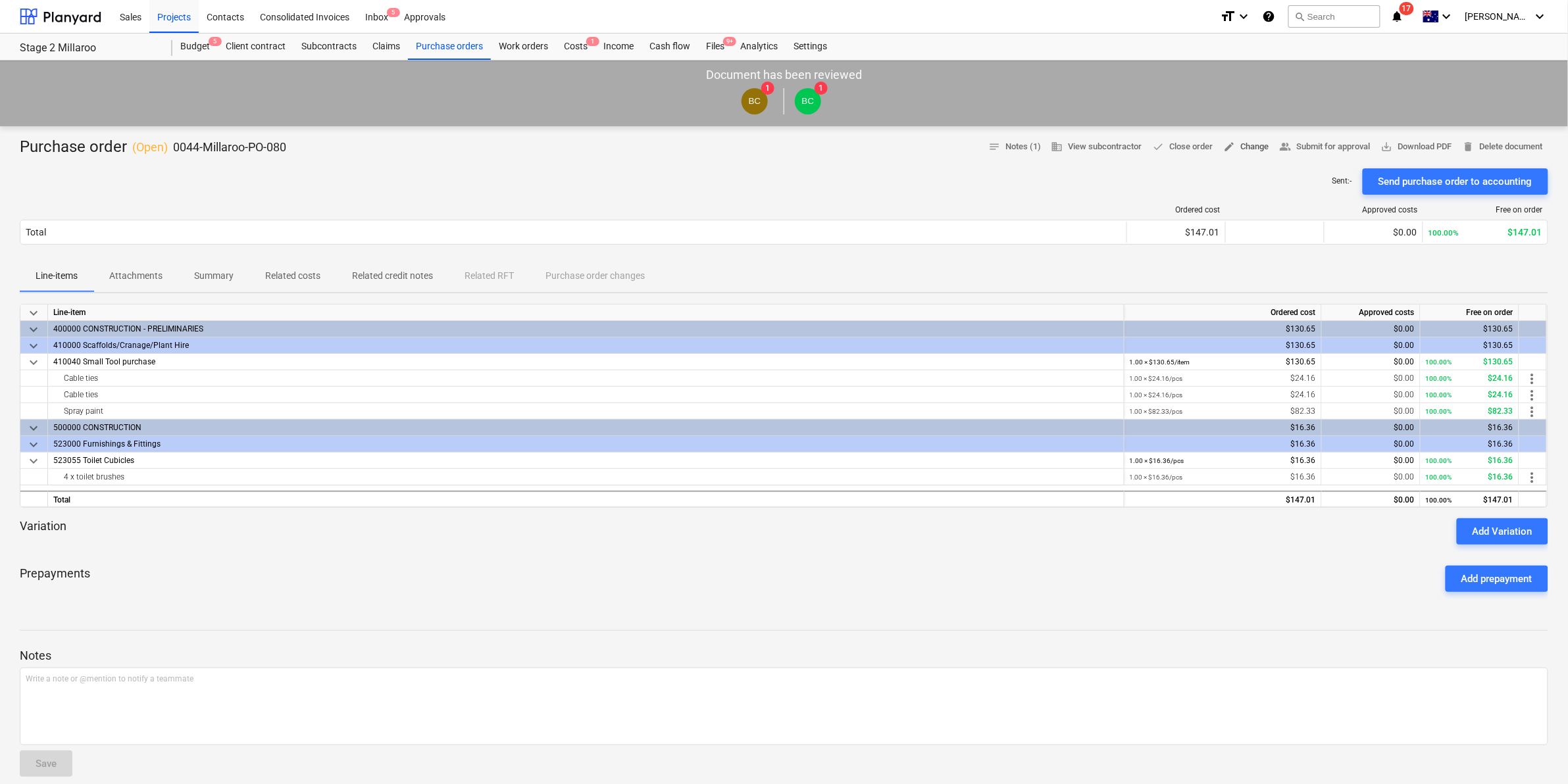
click at [1246, 142] on span "edit Change" at bounding box center [1246, 147] width 45 height 15
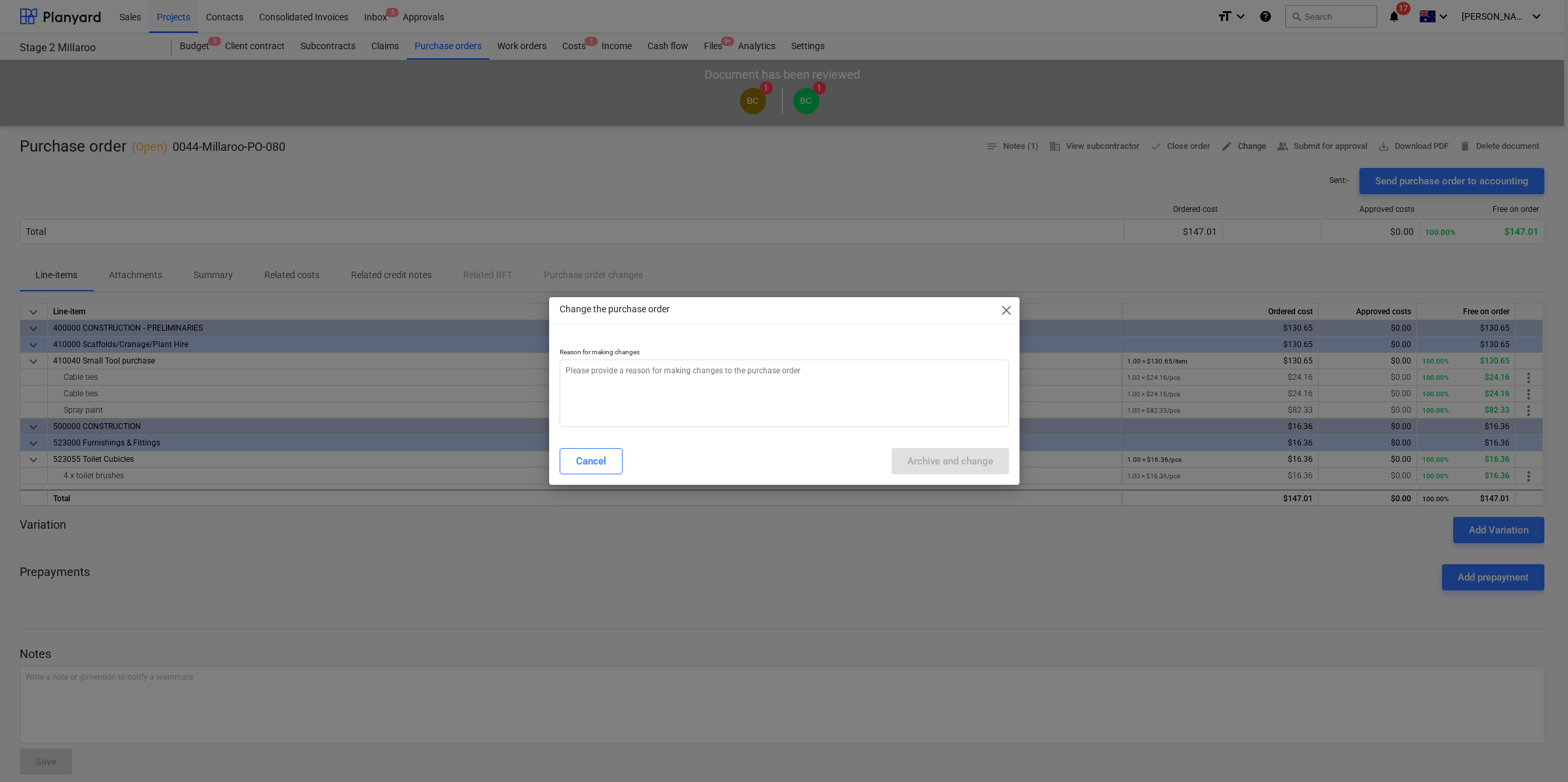
type textarea "x"
click at [750, 378] on textarea at bounding box center [784, 393] width 450 height 67
type textarea "c"
type textarea "x"
type textarea "ch"
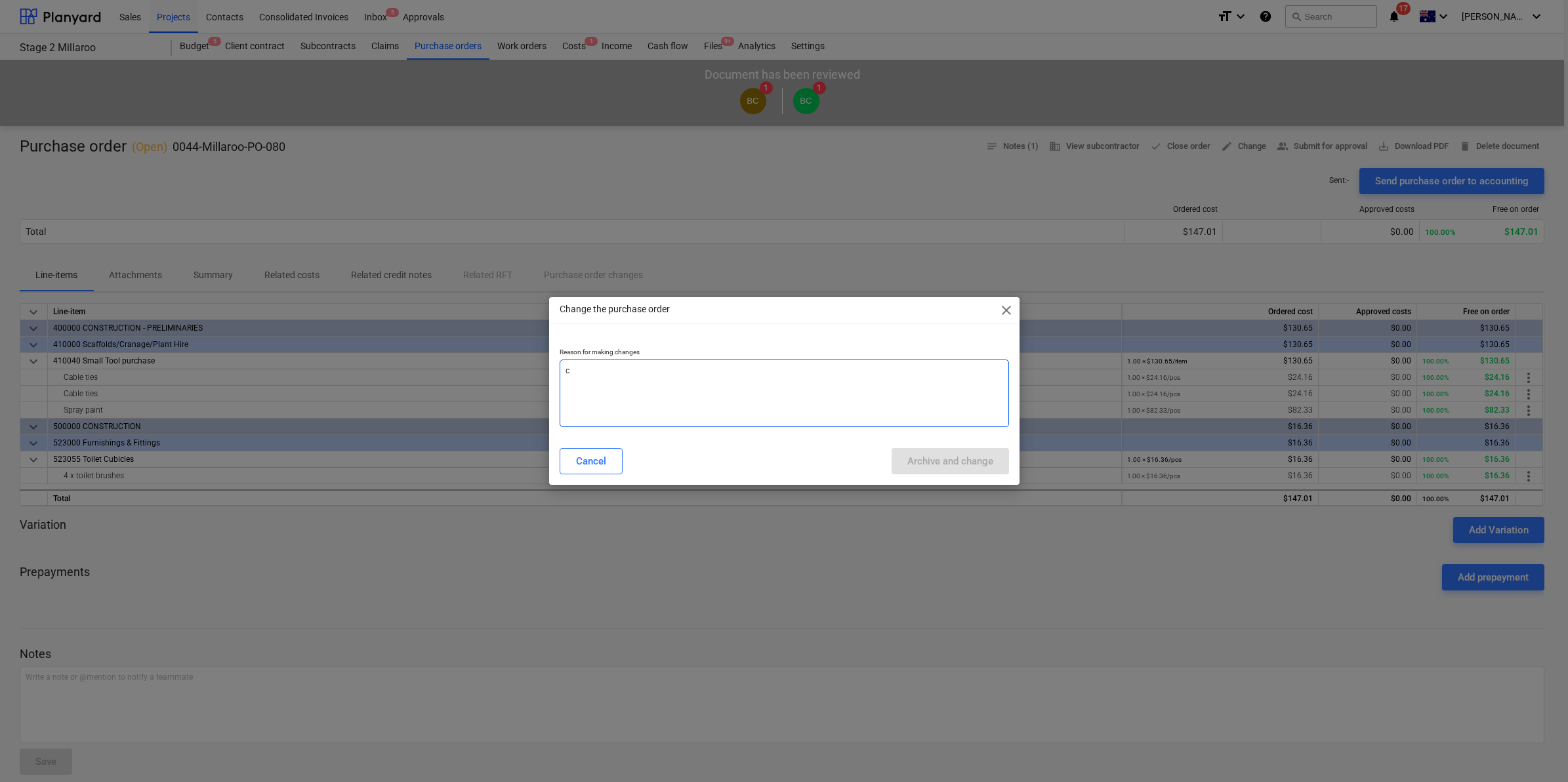
type textarea "x"
type textarea "cha"
type textarea "x"
type textarea "chan"
type textarea "x"
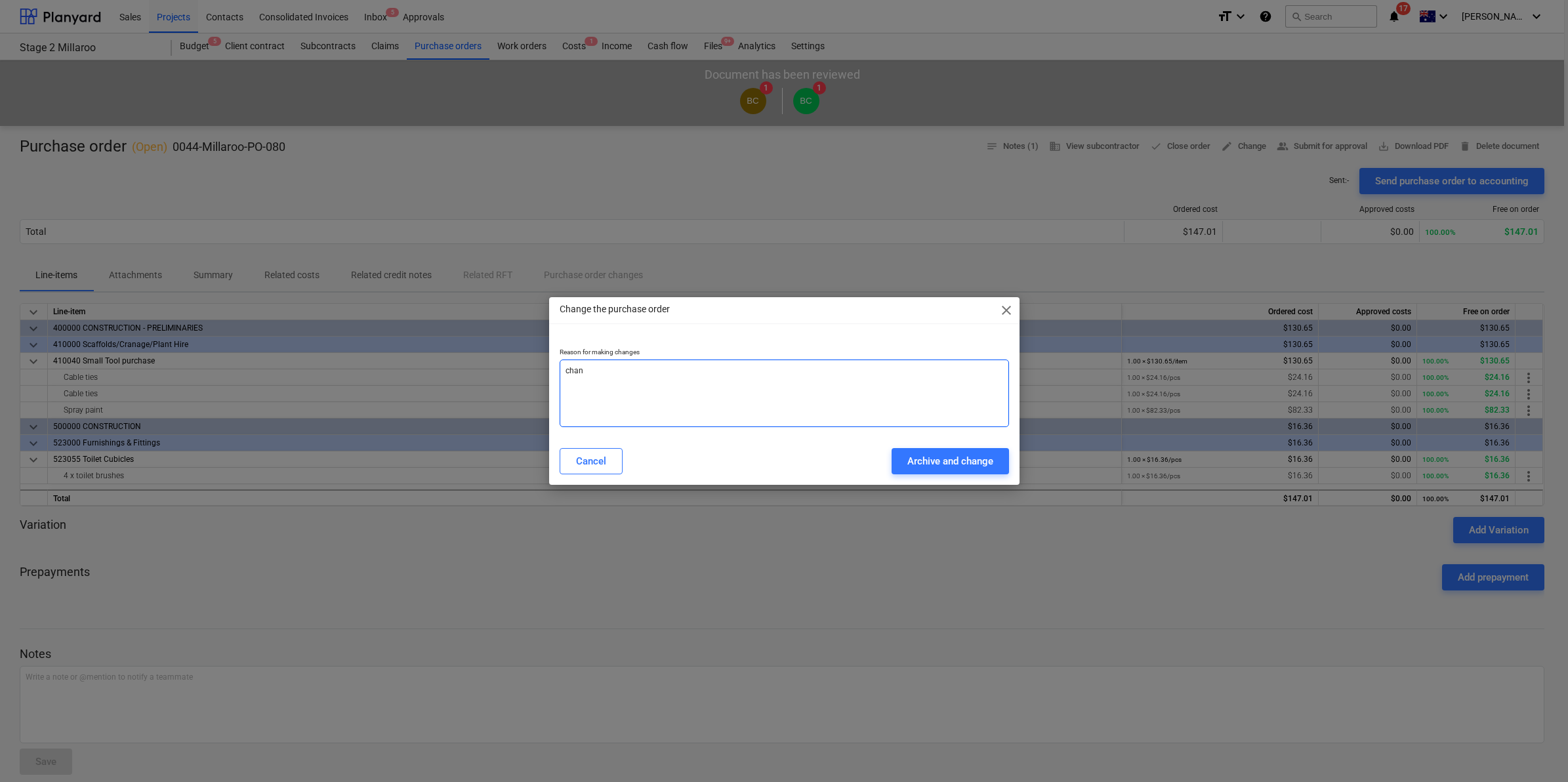
type textarea "[PERSON_NAME]"
type textarea "x"
type textarea "change"
type textarea "x"
type textarea "change"
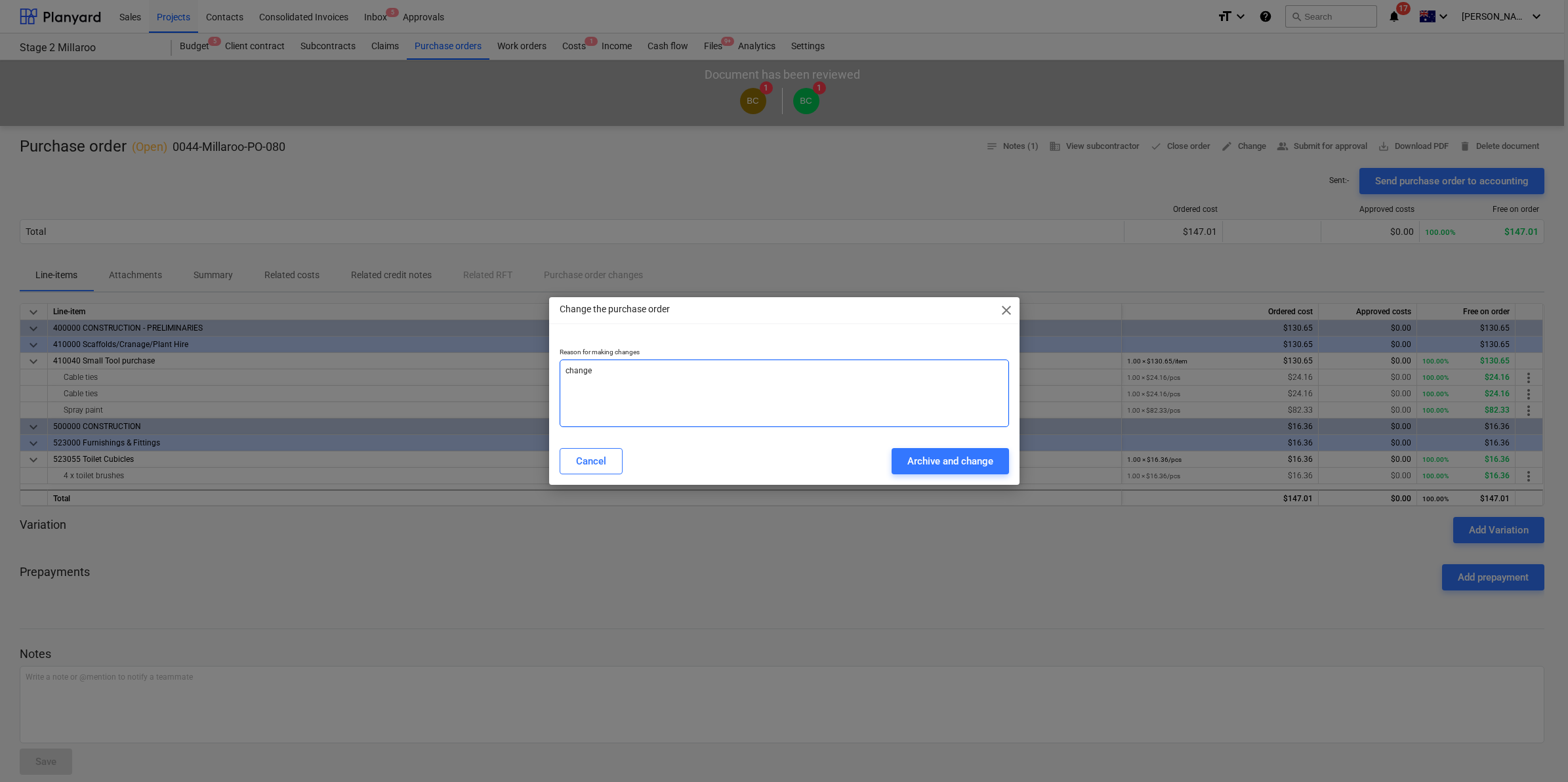
type textarea "x"
type textarea "change c"
type textarea "x"
type textarea "change co"
type textarea "x"
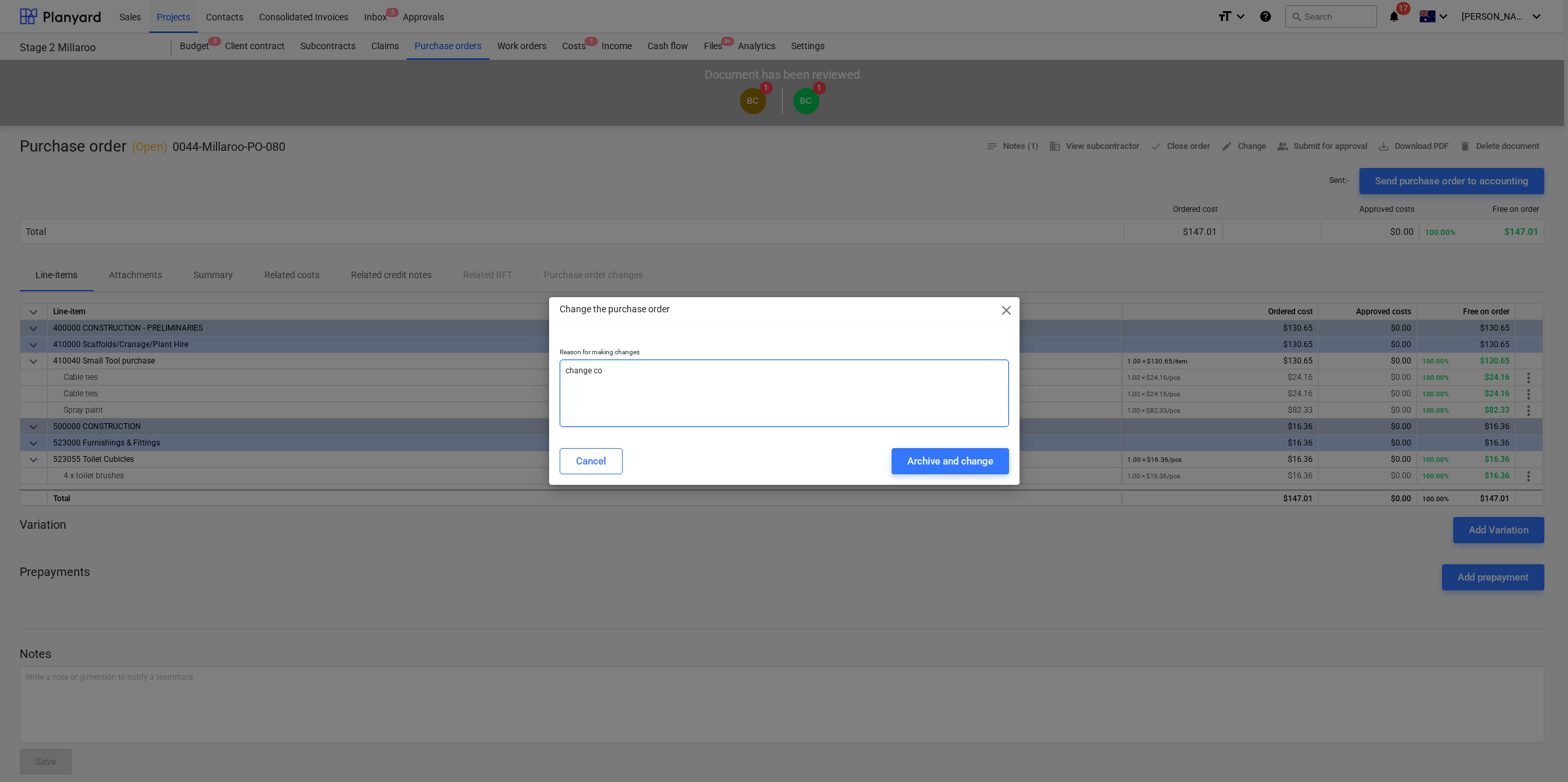
type textarea "change cos"
type textarea "x"
type textarea "change cost"
type textarea "x"
type textarea "change cost"
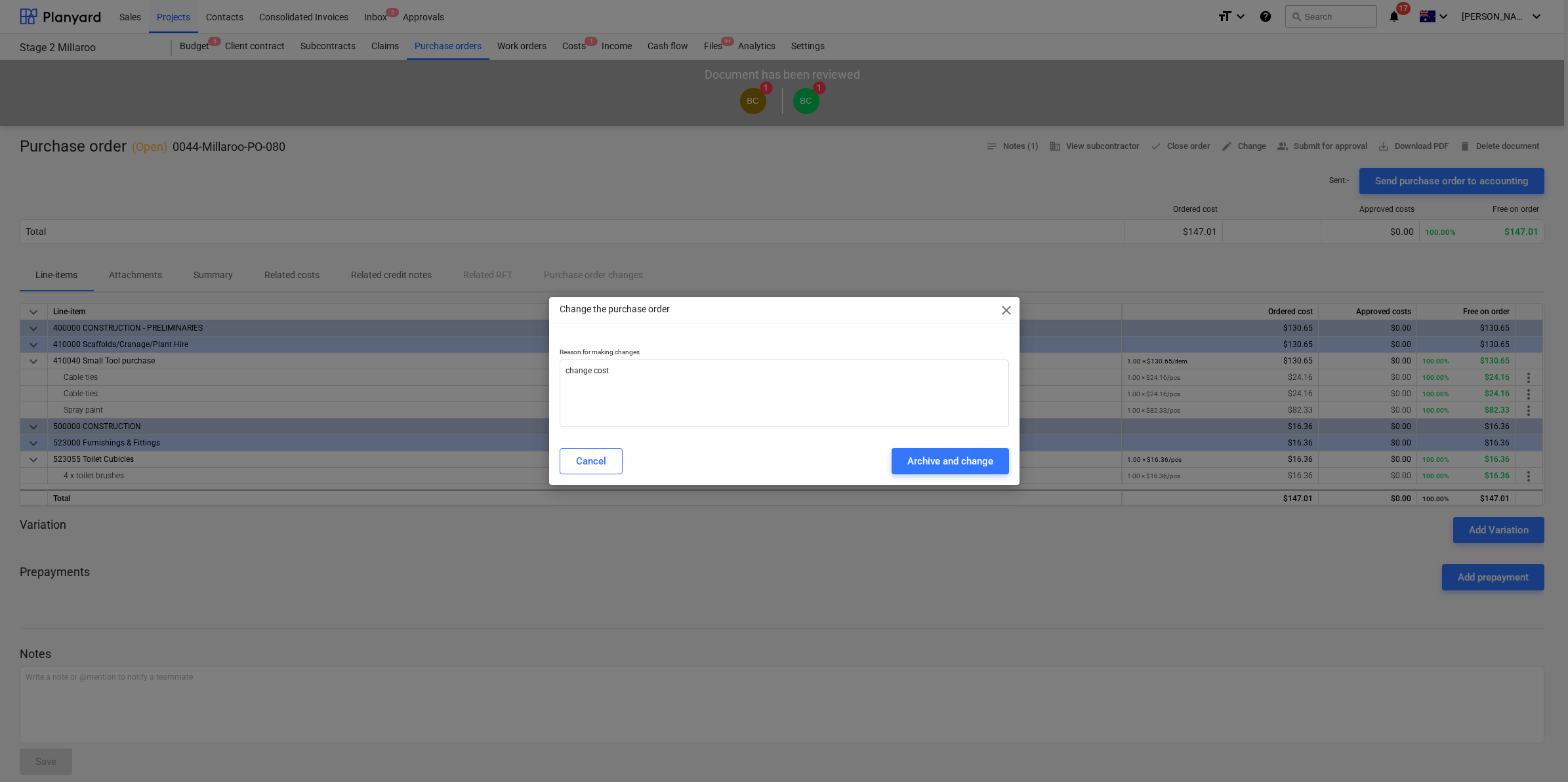
click at [921, 447] on div "Cancel Archive and change" at bounding box center [784, 461] width 465 height 37
click at [919, 460] on div "Archive and change" at bounding box center [950, 461] width 86 height 17
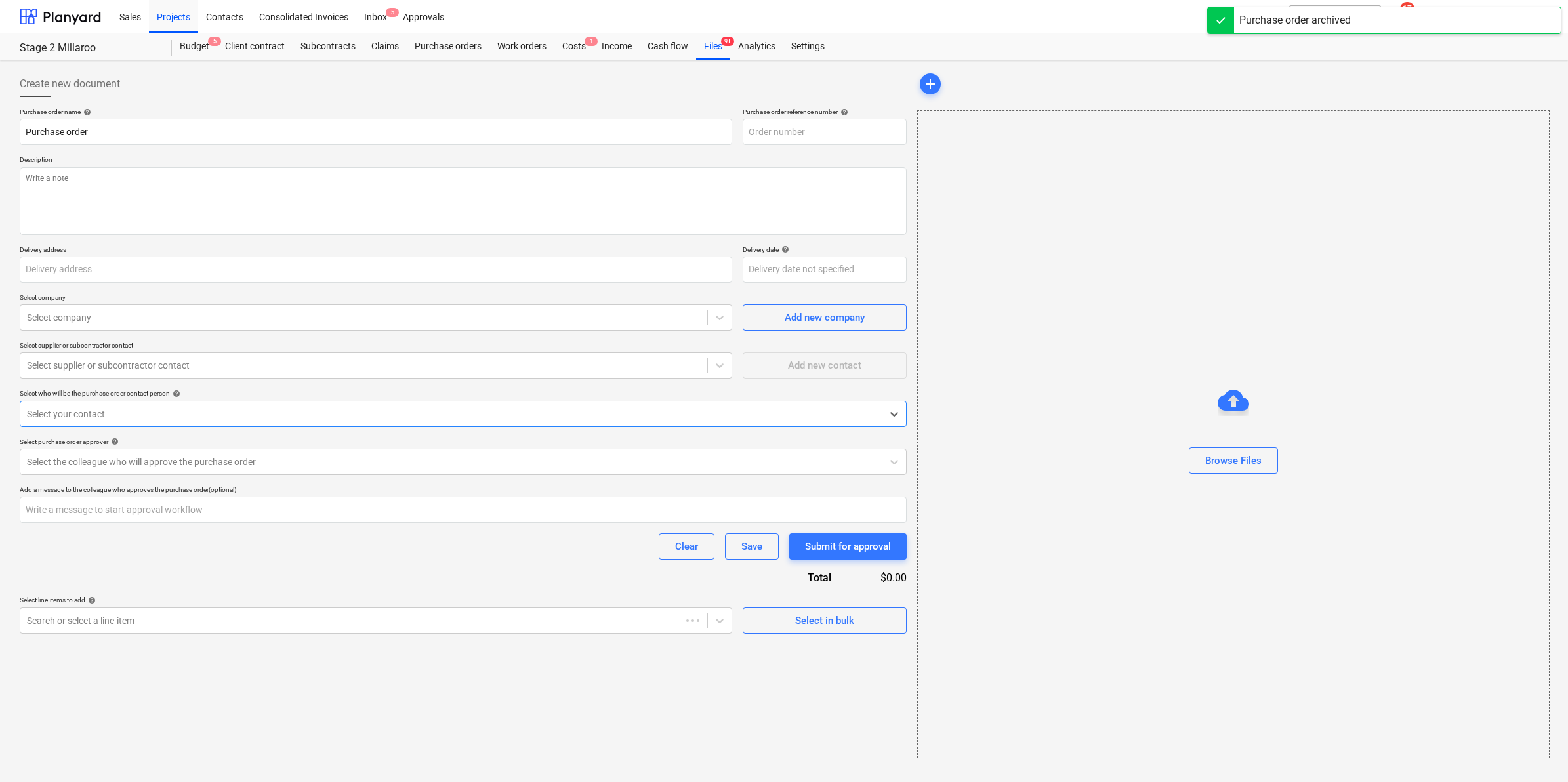
type textarea "x"
type input "0044-Millaroo-PO-084"
type textarea "x"
type input "0044-Millaroo-PO-080"
type textarea "bunnings"
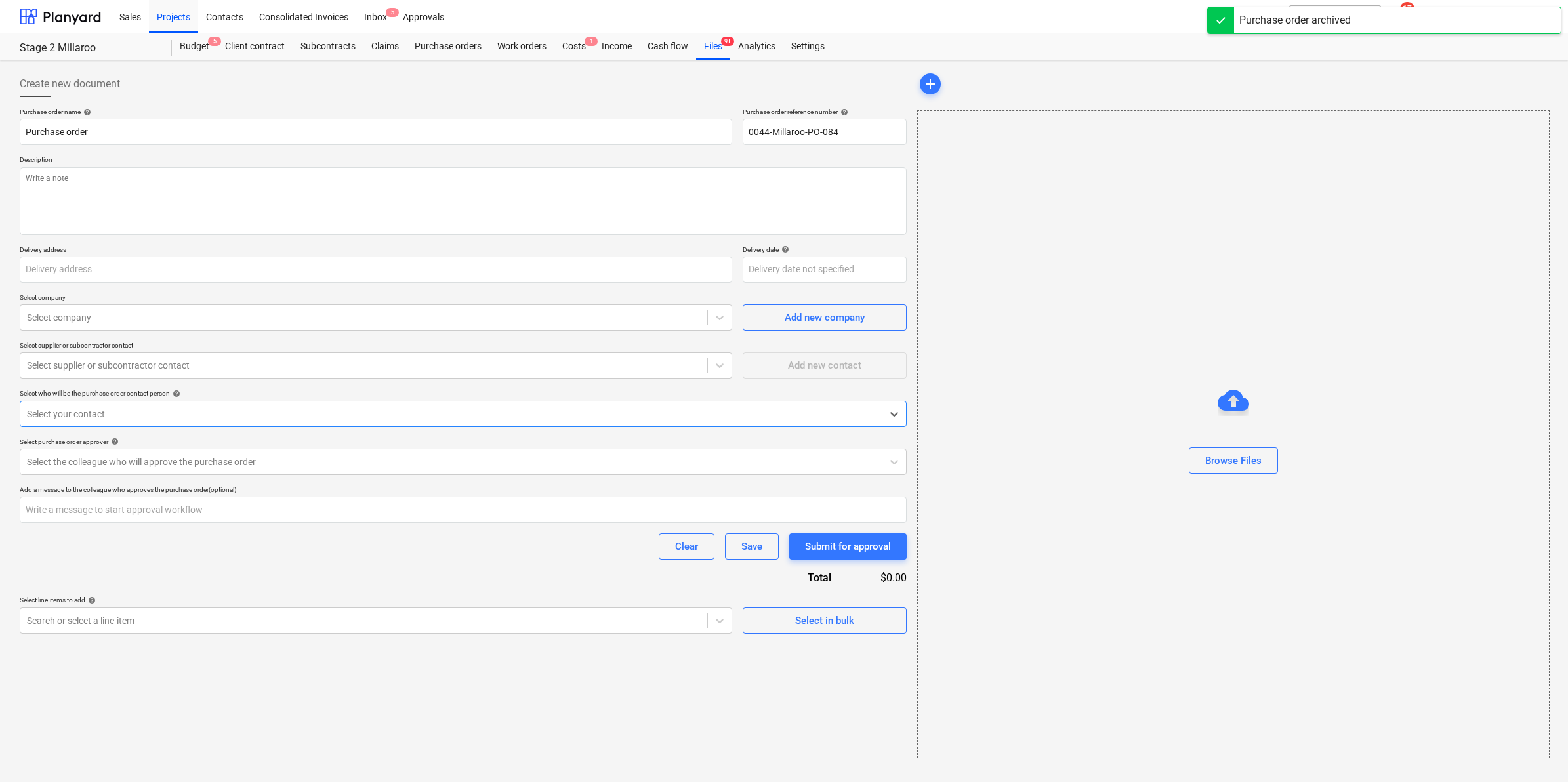
type input "[STREET_ADDRESS]"
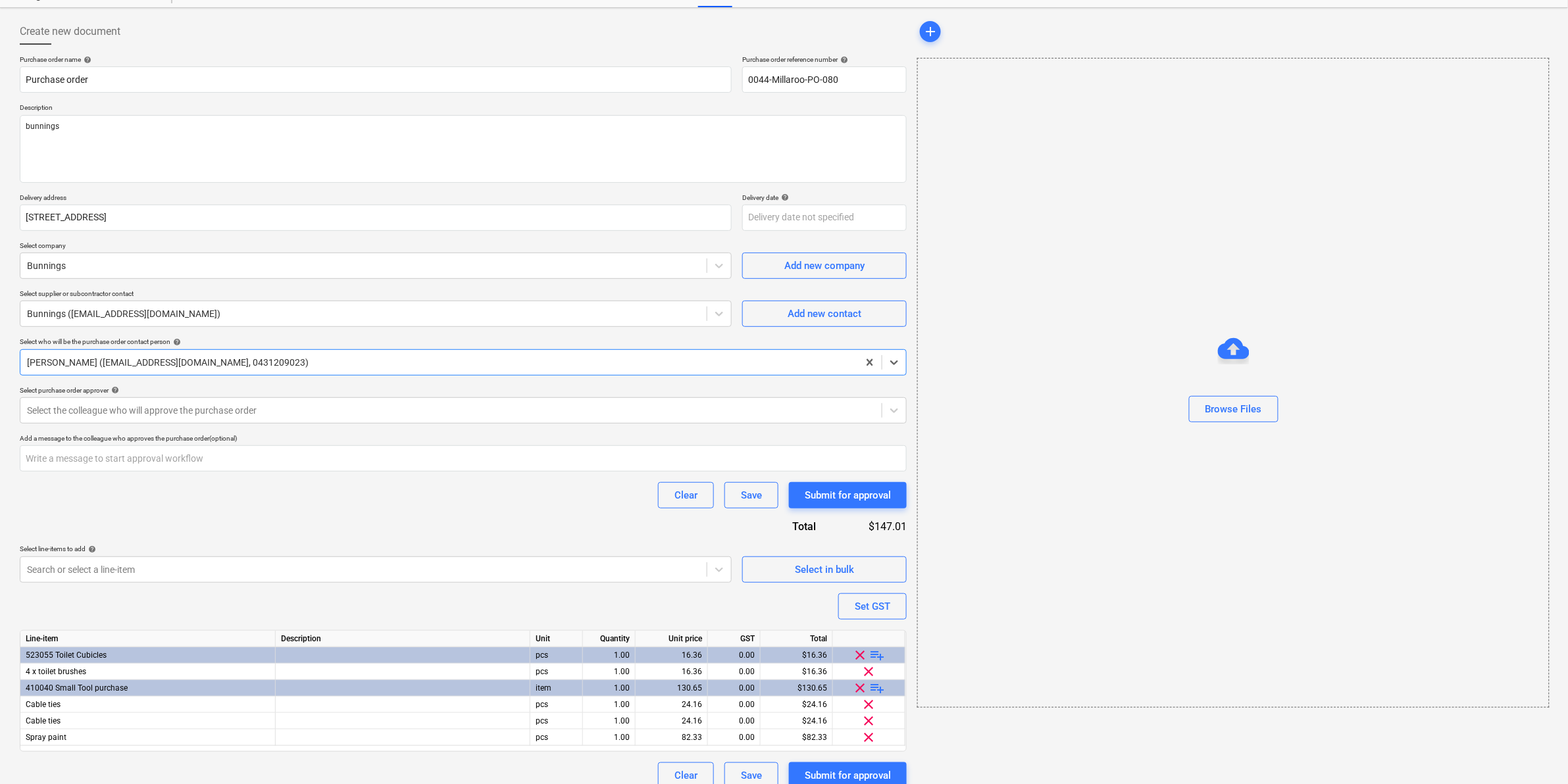
scroll to position [67, 0]
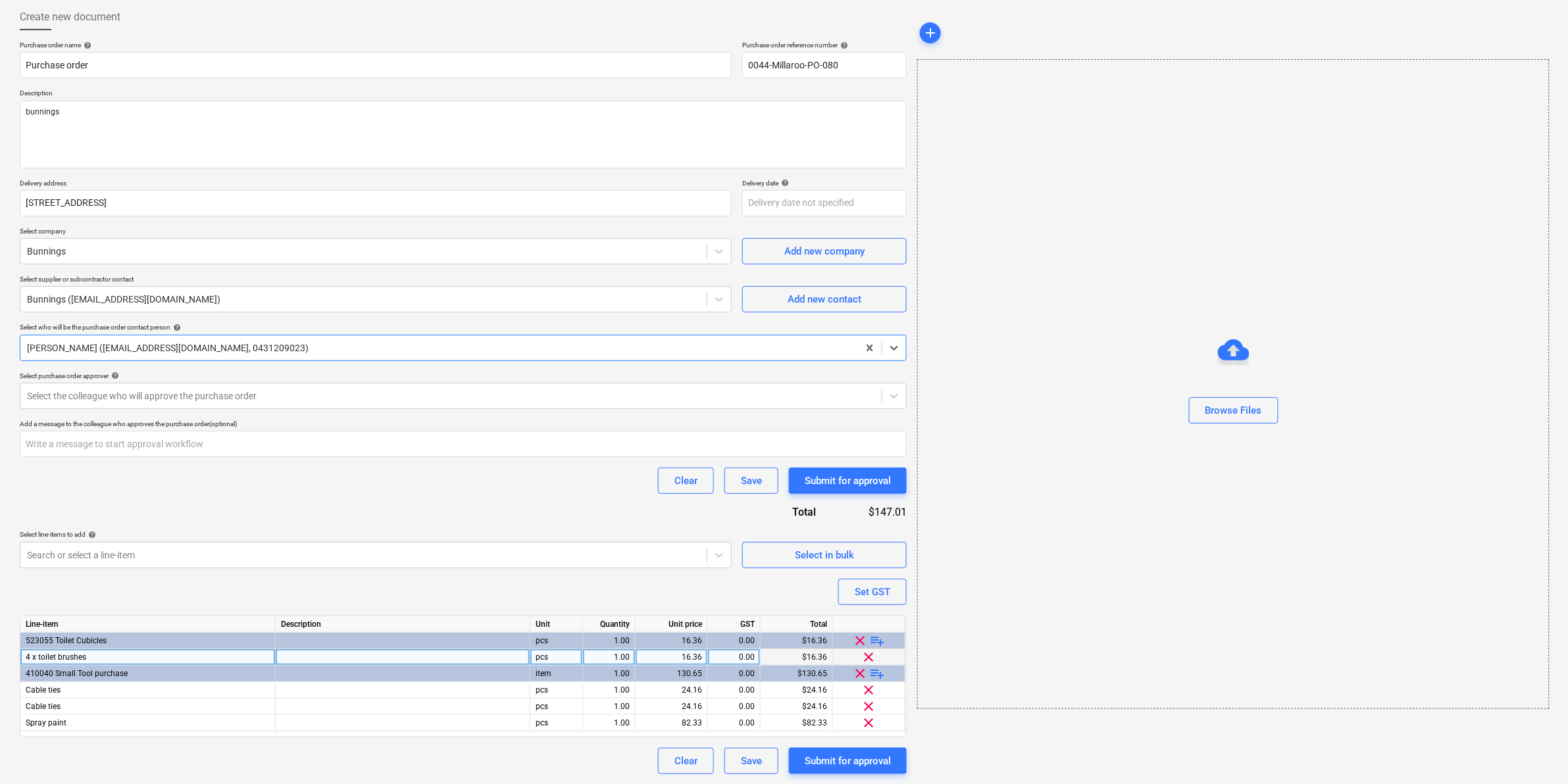
click at [870, 658] on span "clear" at bounding box center [869, 656] width 16 height 16
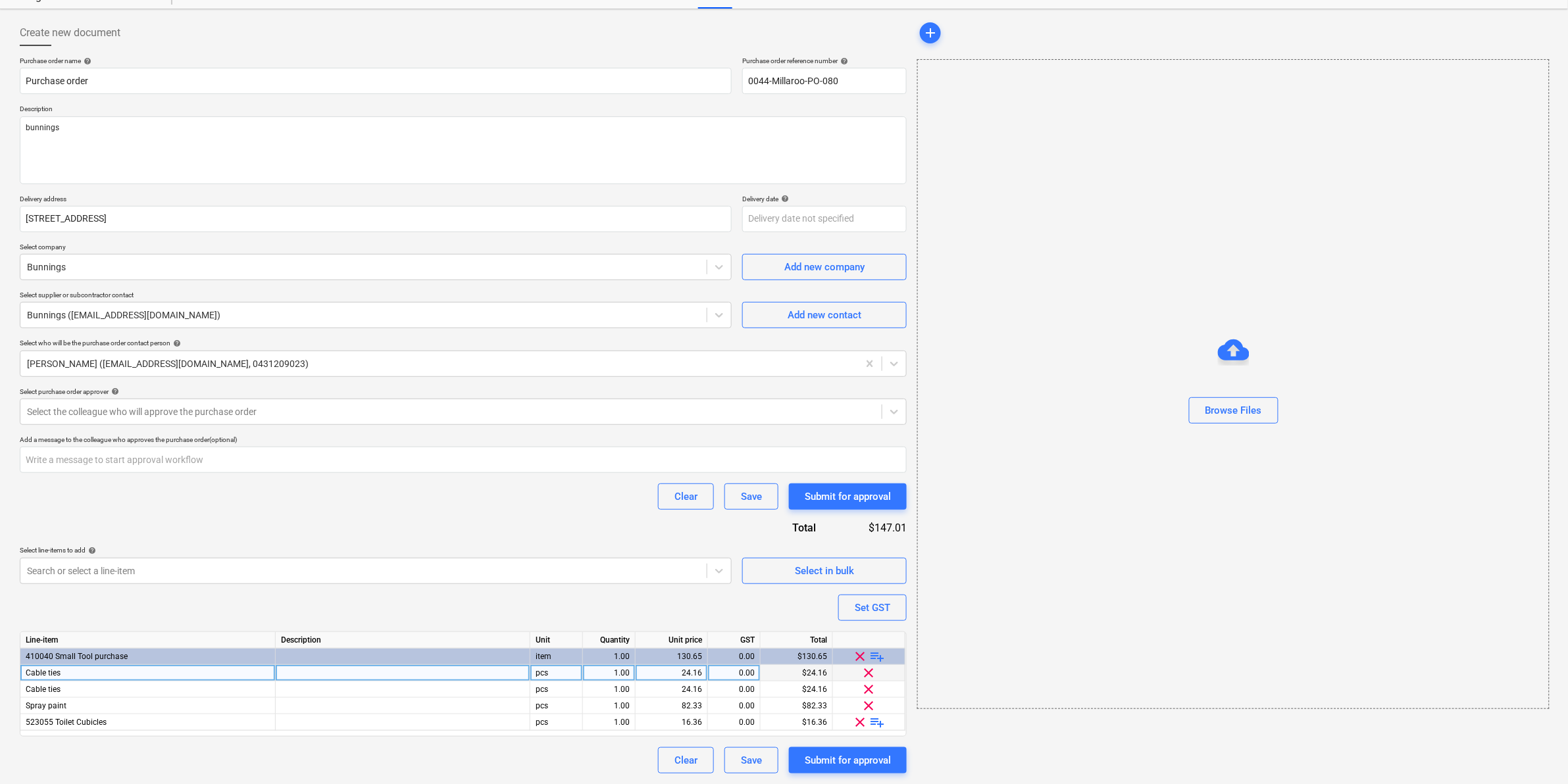
scroll to position [51, 0]
click at [856, 719] on span "clear" at bounding box center [860, 722] width 16 height 16
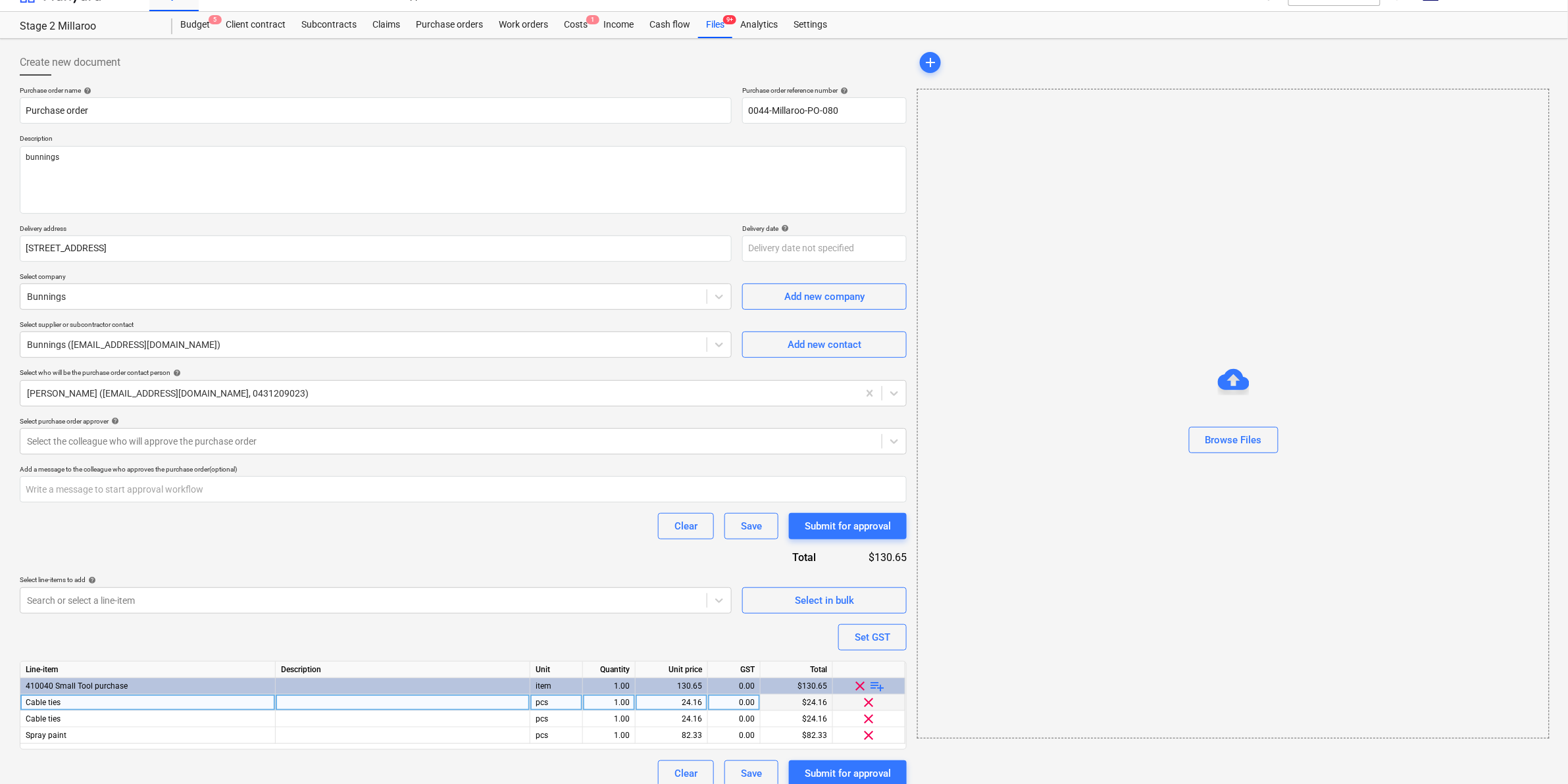
scroll to position [35, 0]
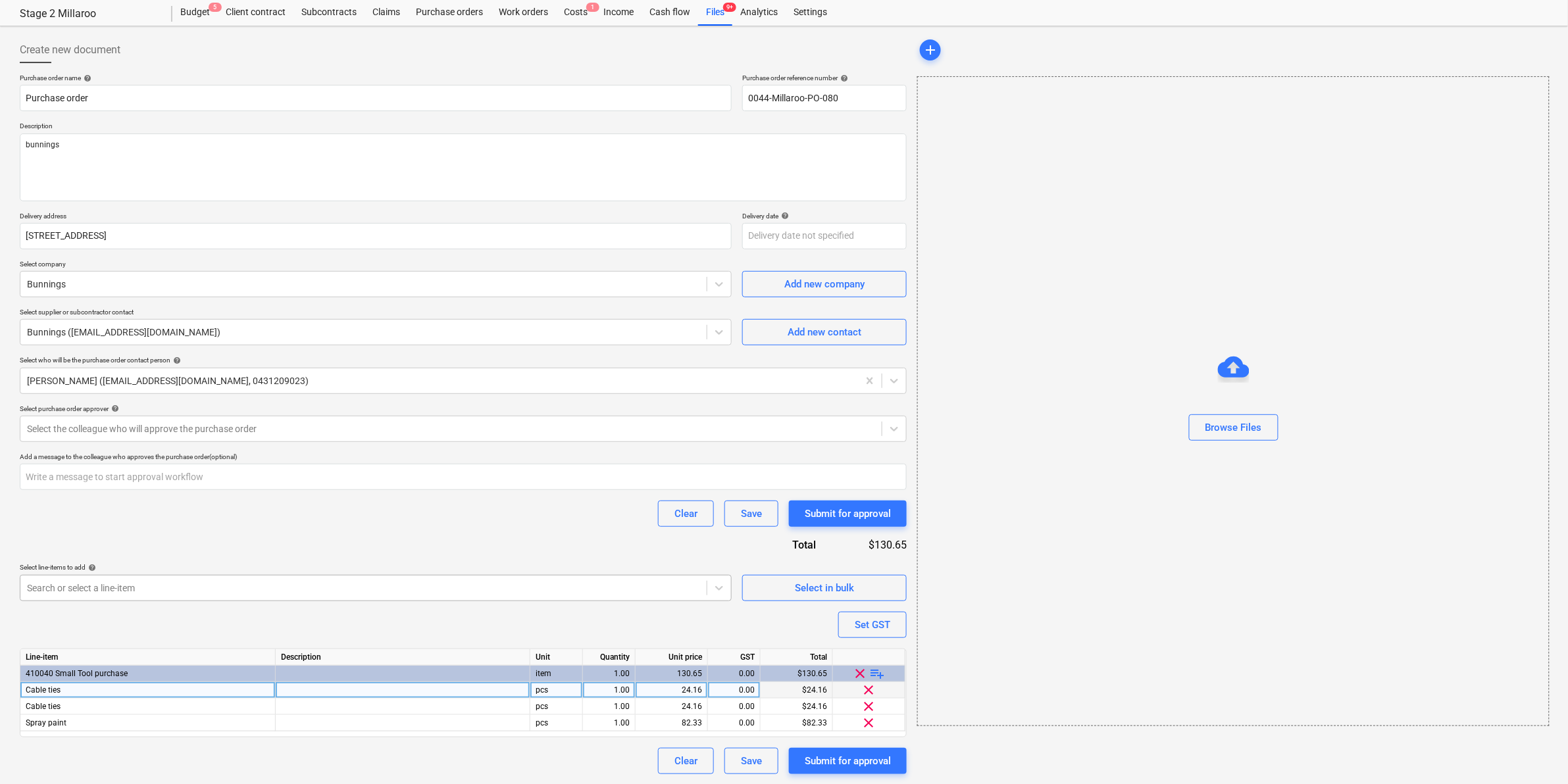
click at [333, 593] on div at bounding box center [364, 588] width 673 height 13
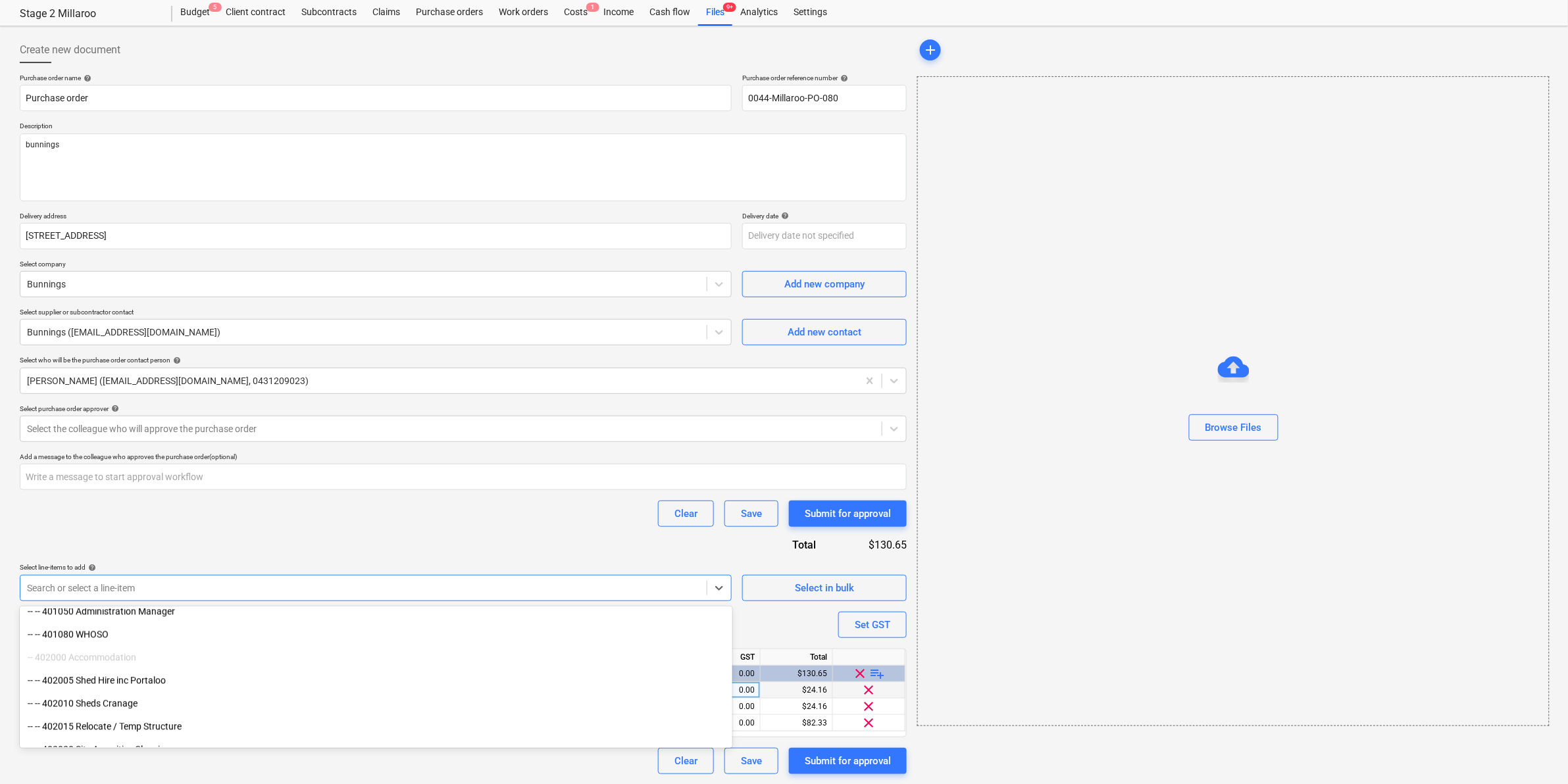
scroll to position [1472, 0]
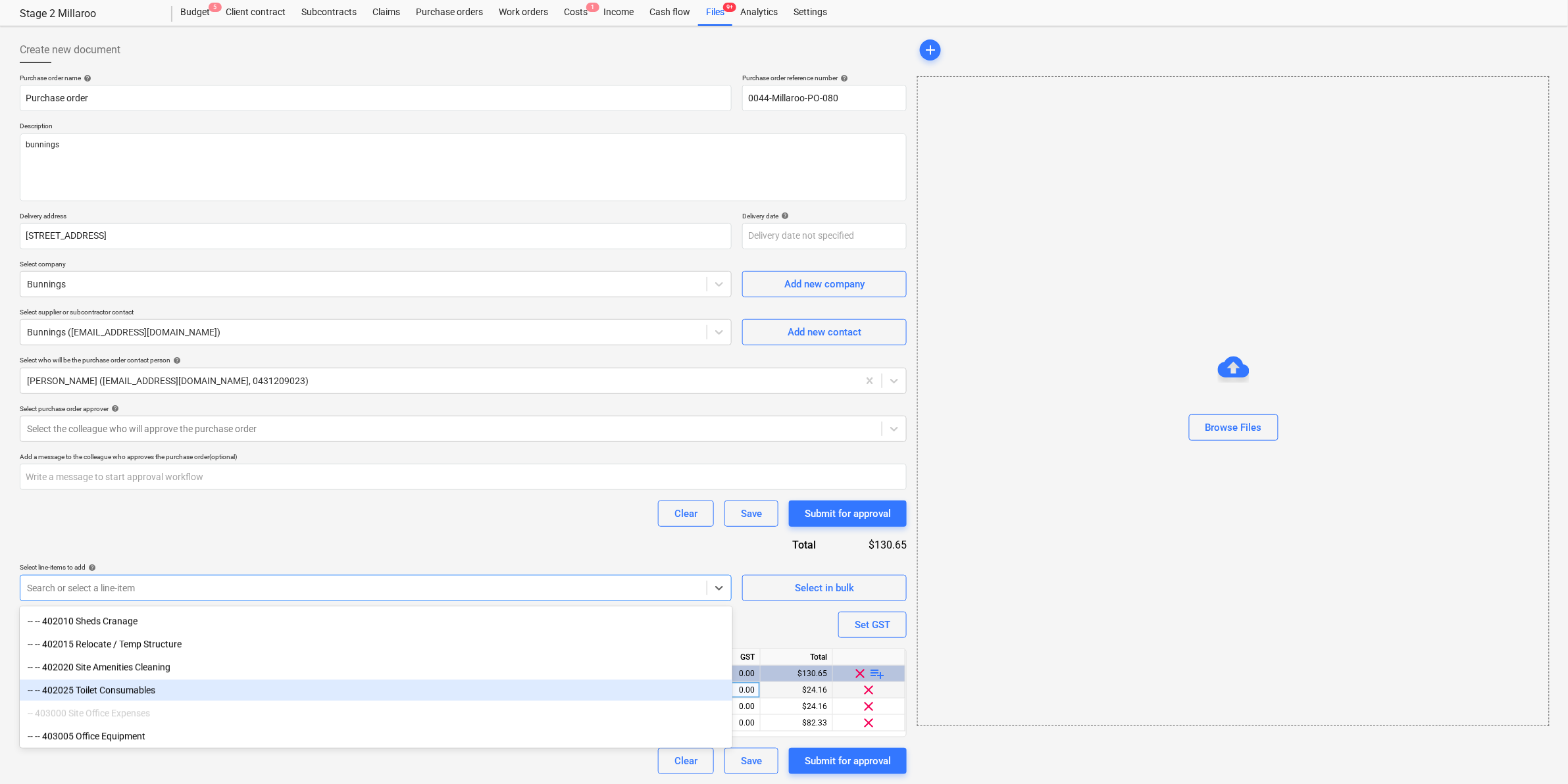
click at [151, 689] on div "-- -- 402025 Toilet Consumables" at bounding box center [376, 691] width 712 height 21
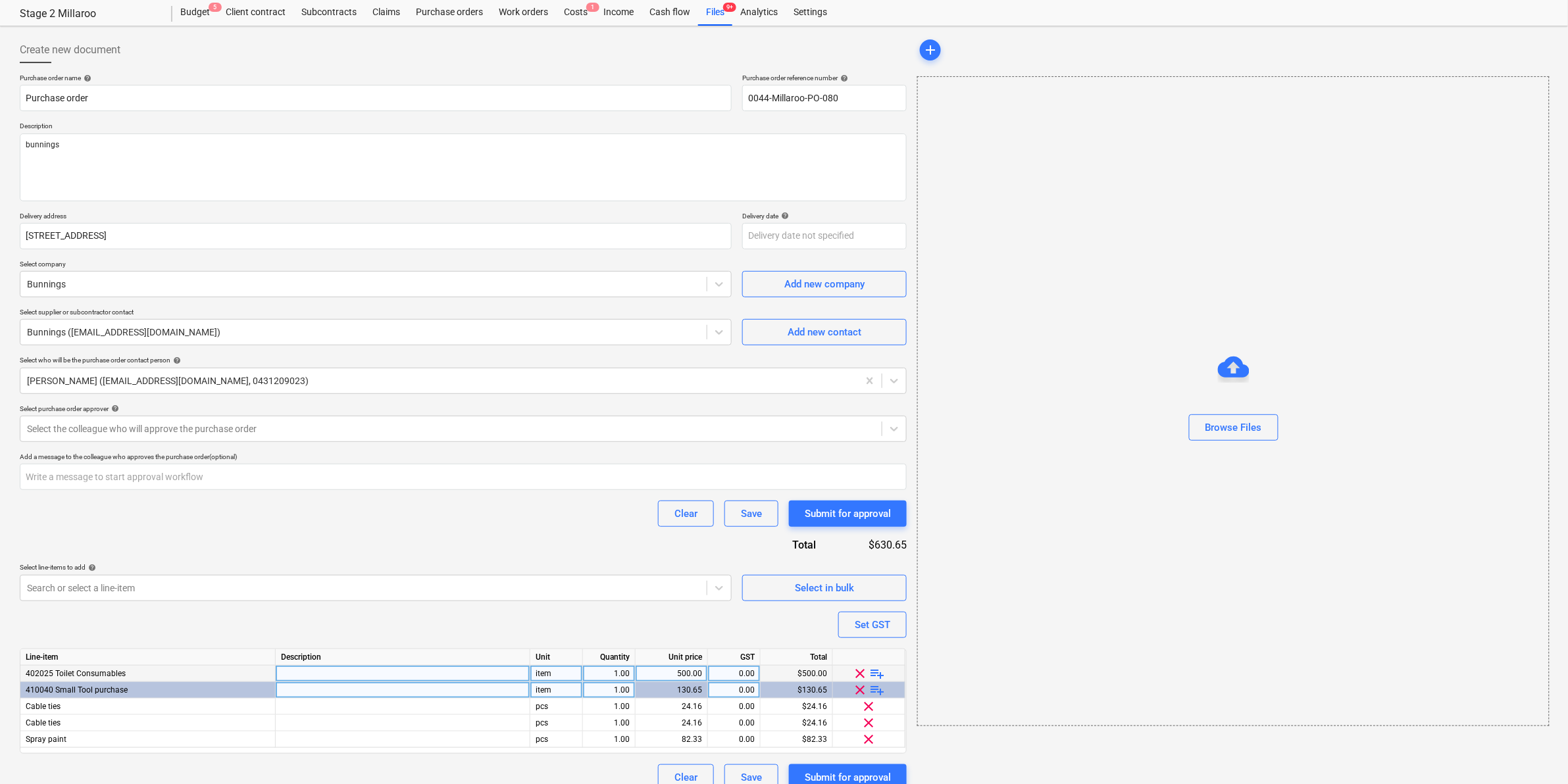
click at [877, 669] on span "playlist_add" at bounding box center [877, 673] width 16 height 16
type textarea "x"
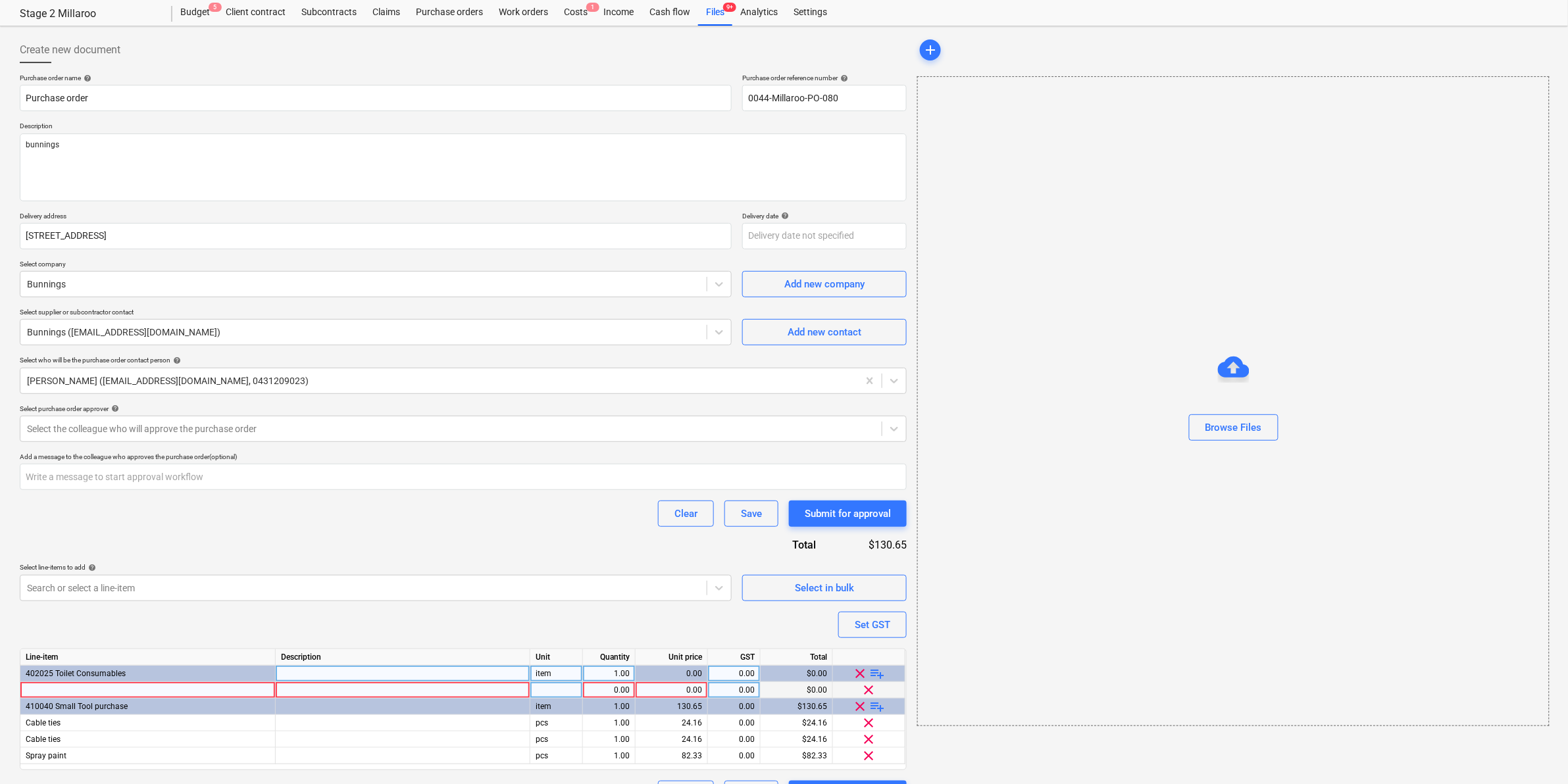
click at [596, 693] on div "0.00" at bounding box center [609, 690] width 41 height 16
click at [87, 689] on div at bounding box center [148, 690] width 255 height 16
type input "4x toilet brushes"
type textarea "x"
type input "16.36"
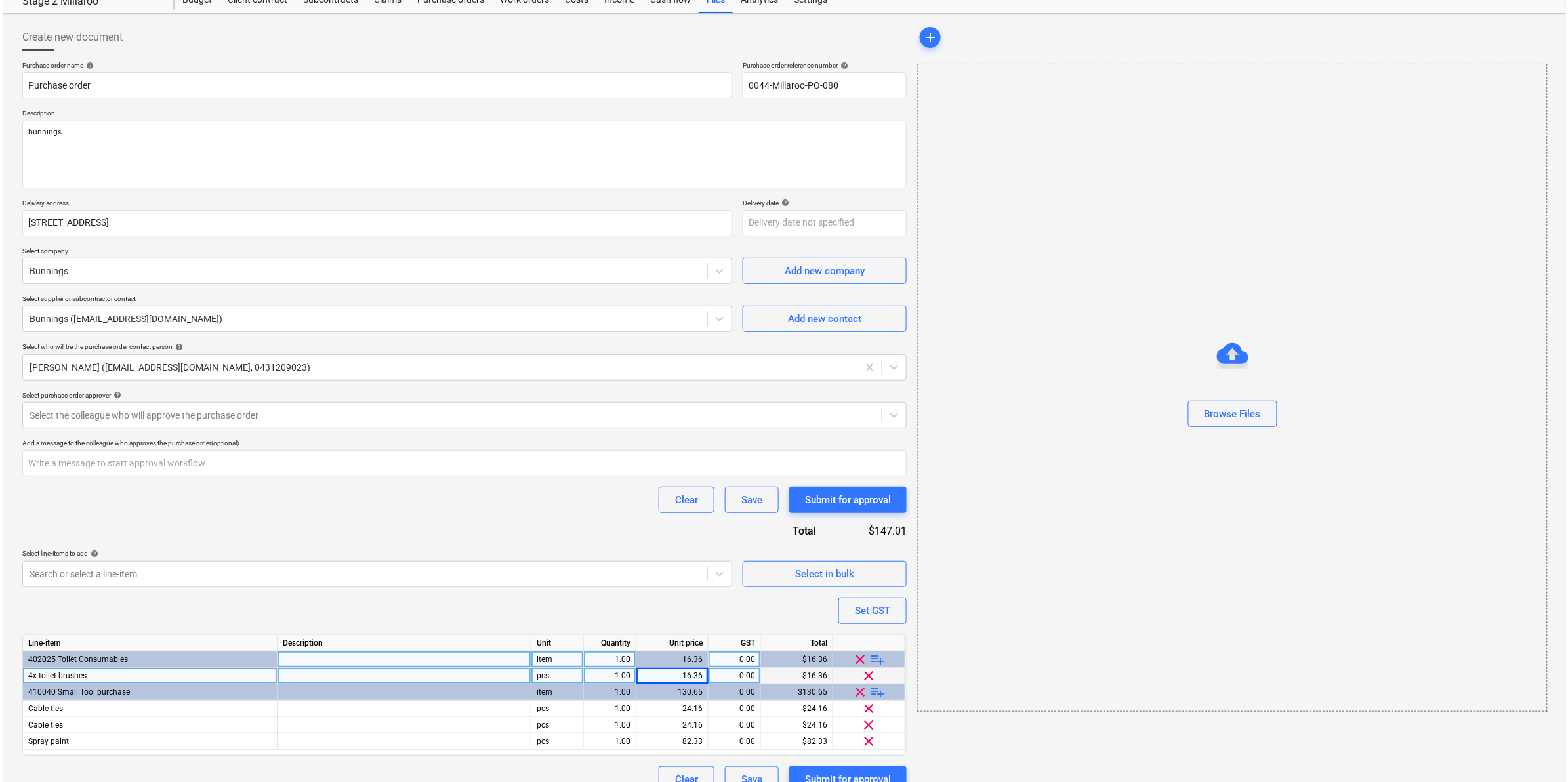
scroll to position [67, 0]
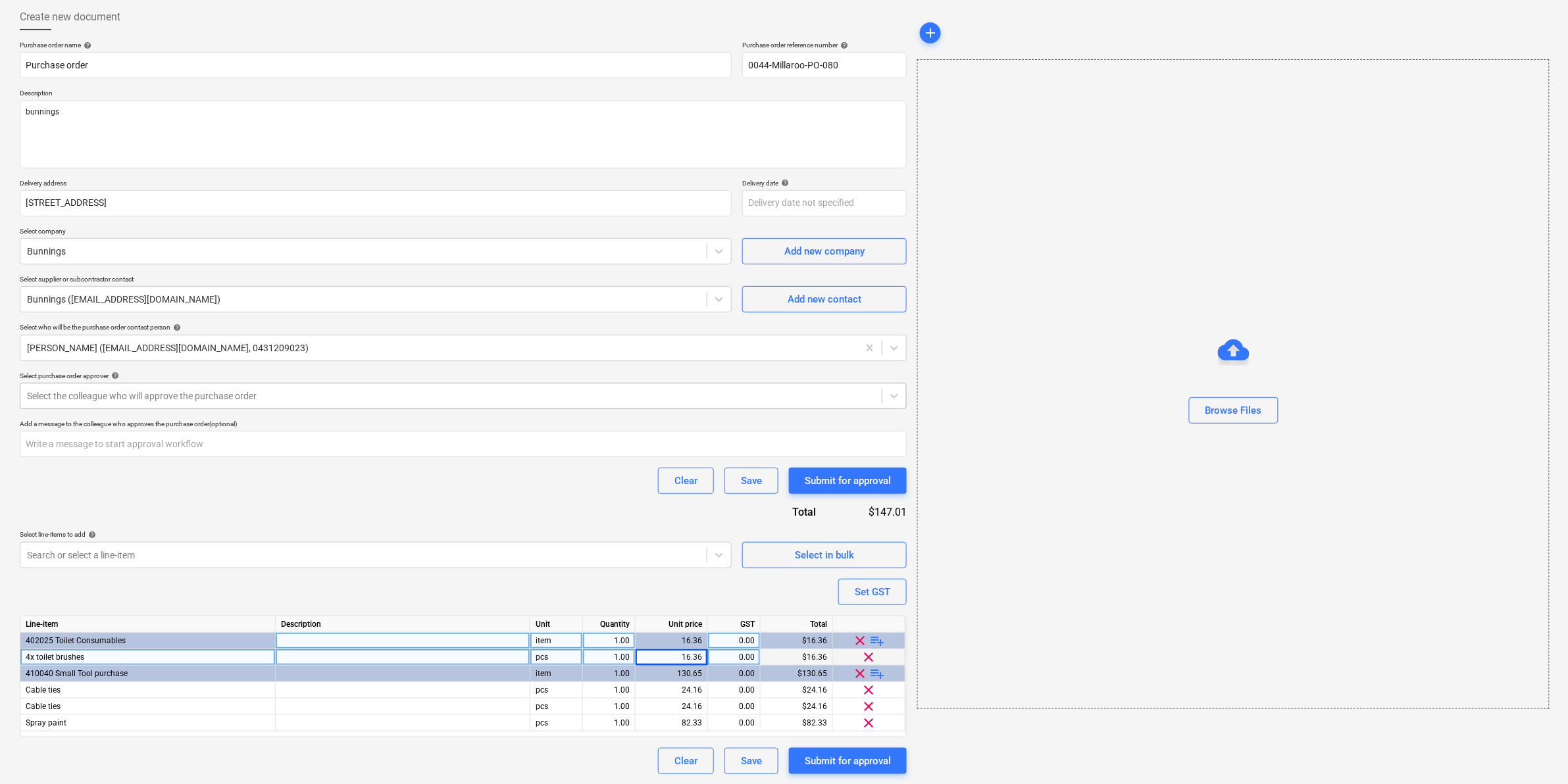
click at [179, 399] on div at bounding box center [451, 396] width 848 height 13
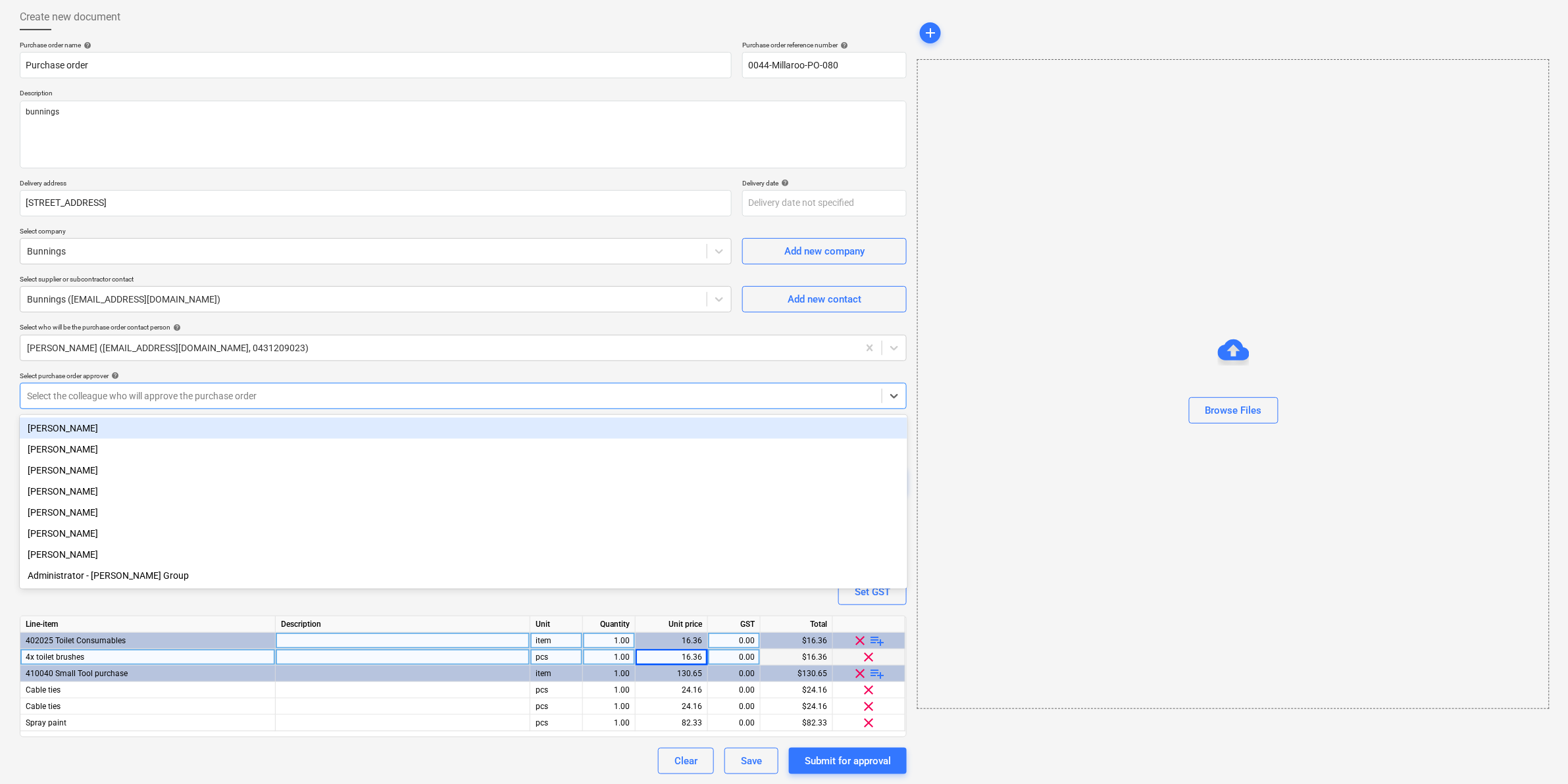
click at [100, 425] on div "[PERSON_NAME]" at bounding box center [463, 429] width 888 height 21
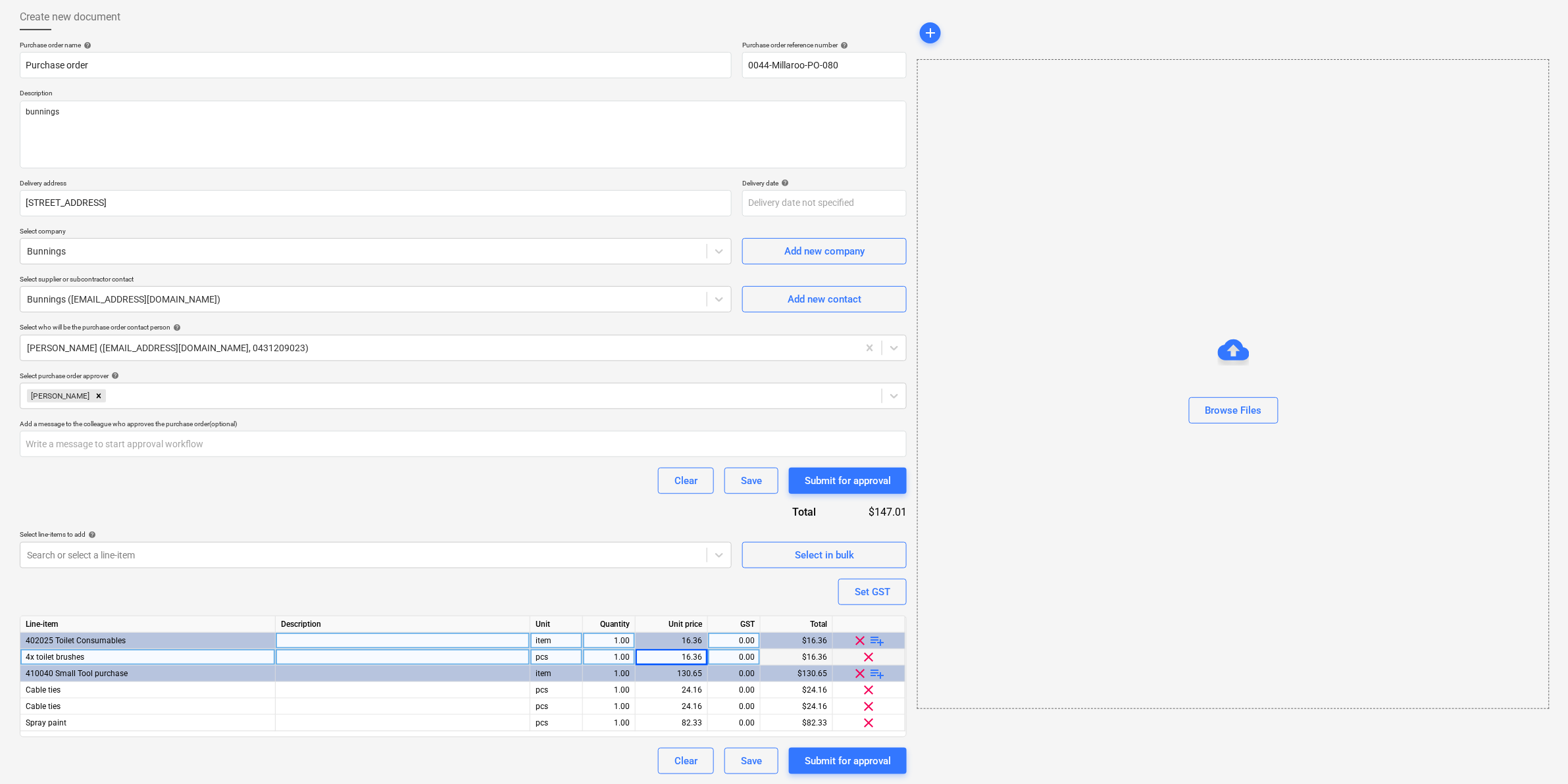
click at [836, 745] on div "Purchase order name help Purchase order Purchase order reference number help 00…" at bounding box center [463, 408] width 887 height 734
click at [823, 754] on div "Submit for approval" at bounding box center [847, 761] width 86 height 17
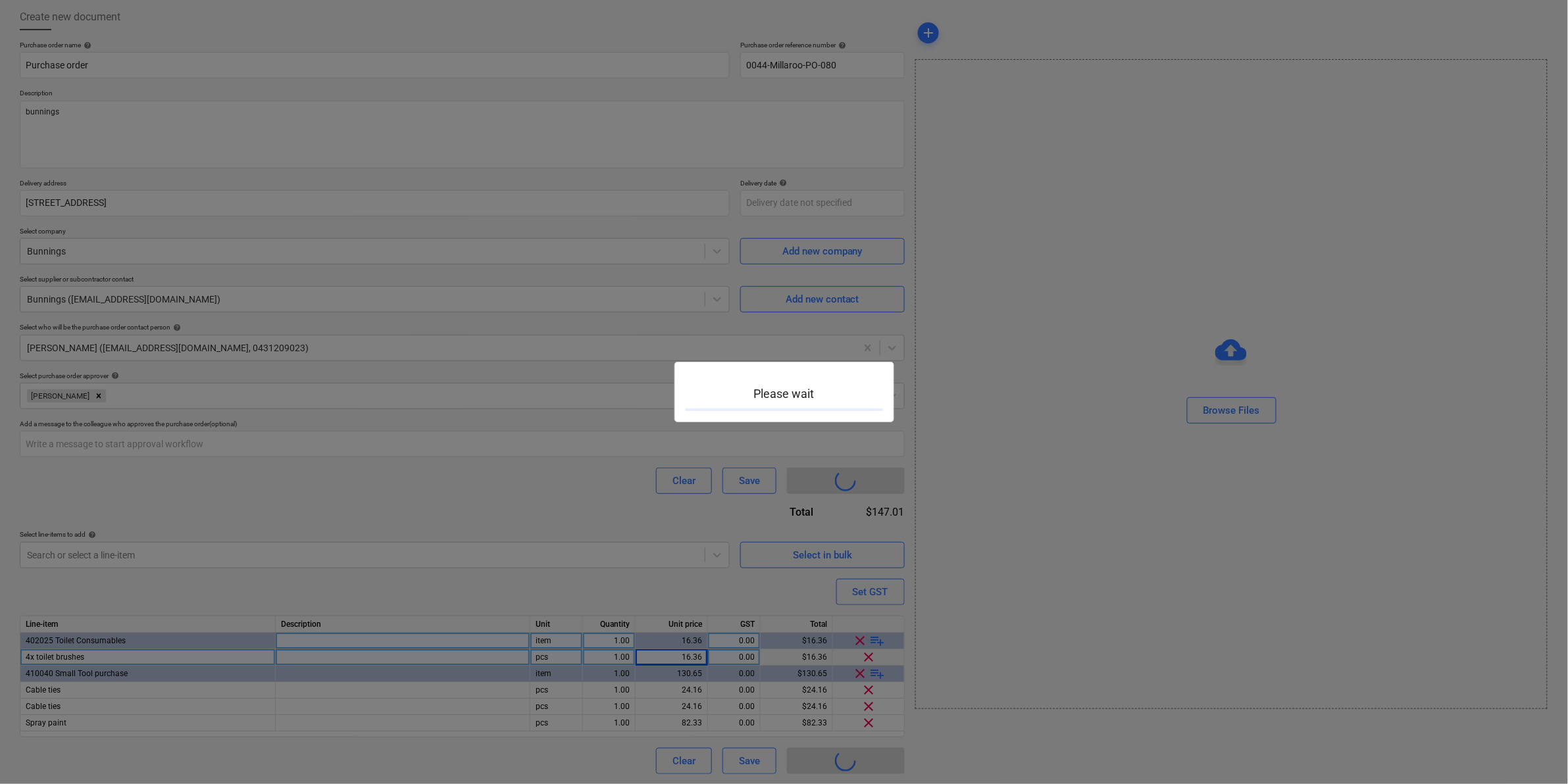
type textarea "x"
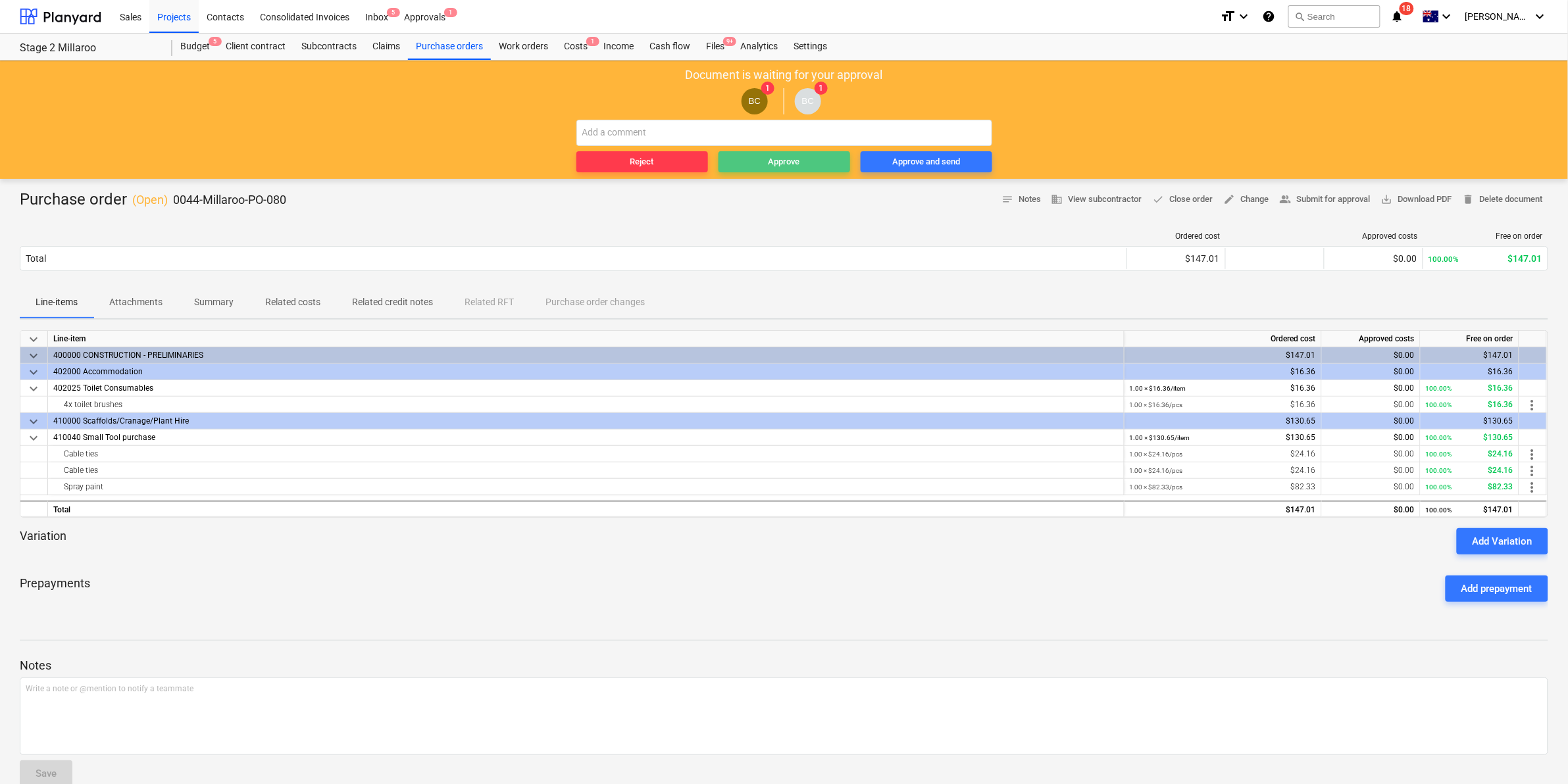
click at [775, 159] on div "Approve" at bounding box center [784, 162] width 31 height 15
